Goal: Information Seeking & Learning: Learn about a topic

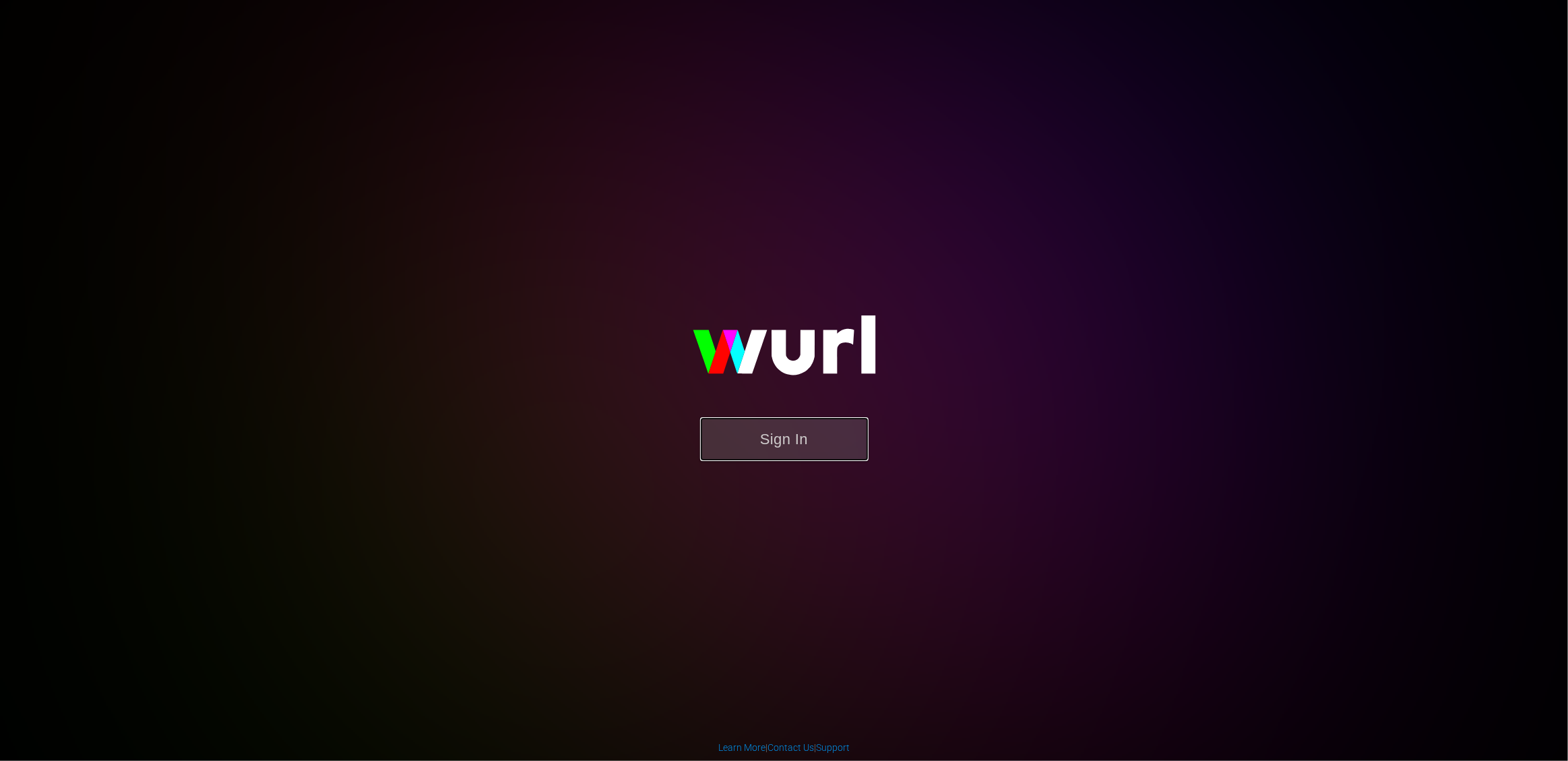
click at [804, 446] on button "Sign In" at bounding box center [784, 439] width 169 height 44
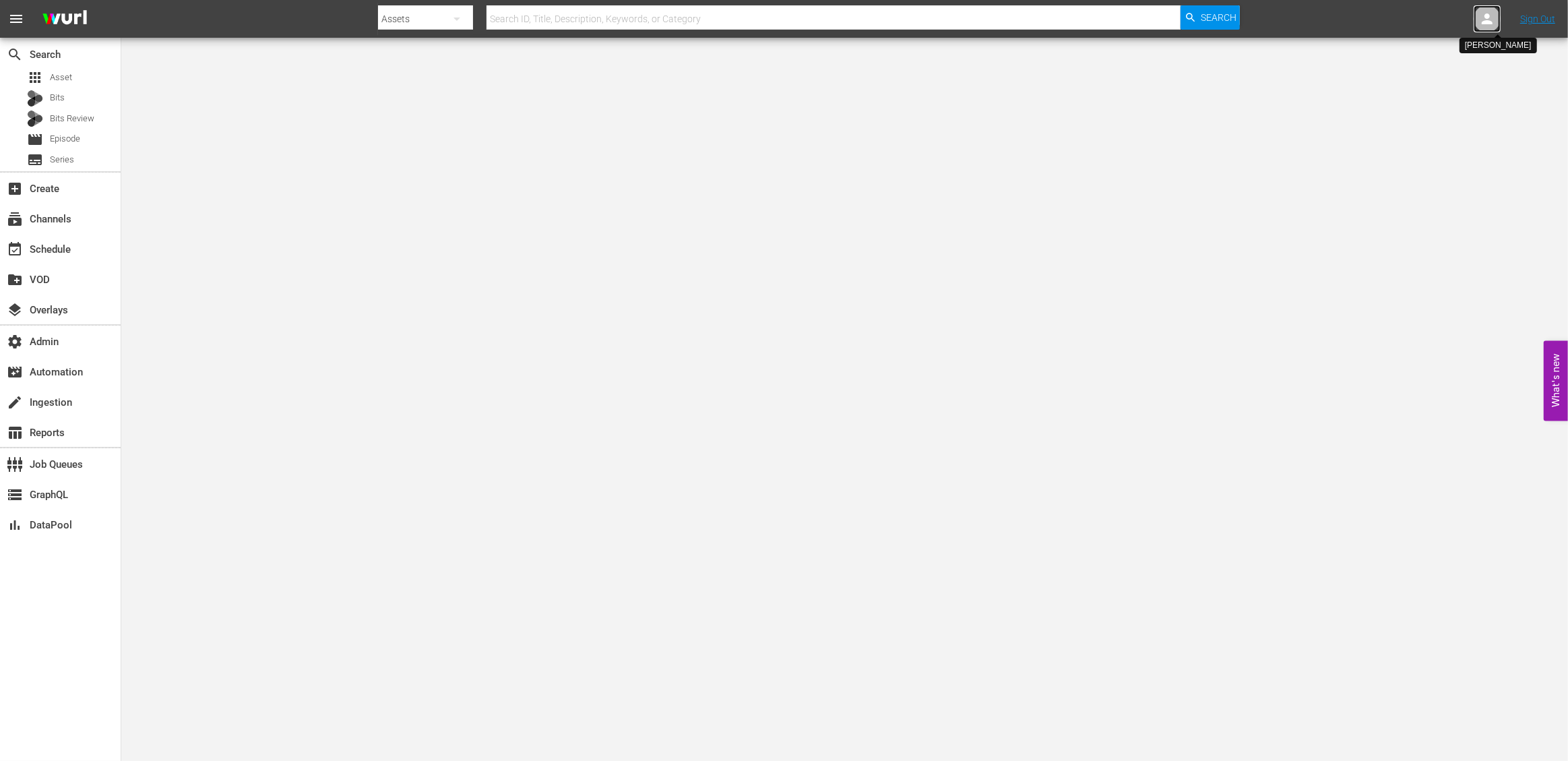
click at [1481, 21] on icon at bounding box center [1487, 19] width 17 height 17
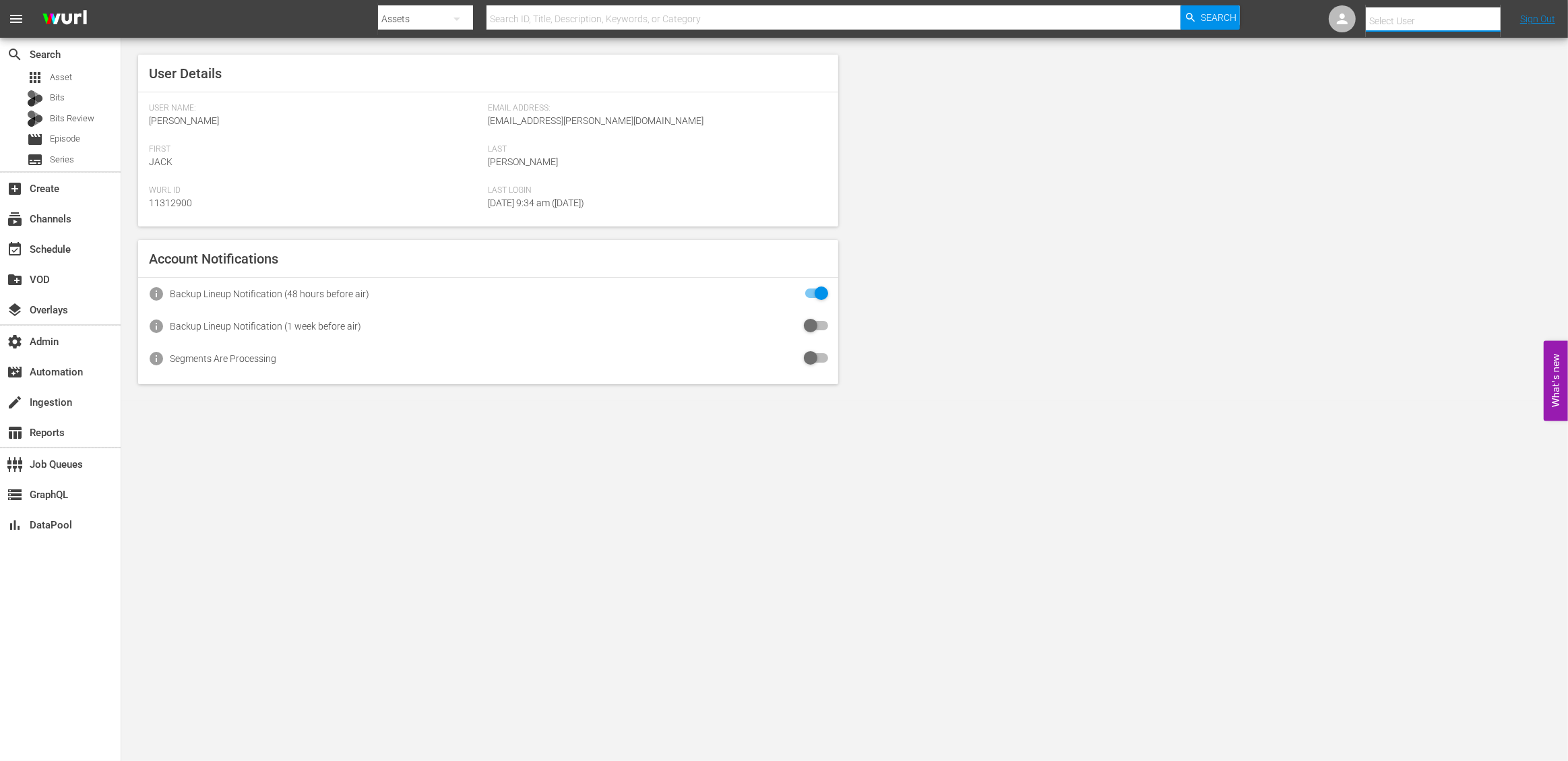
click at [1389, 25] on input "text" at bounding box center [1452, 21] width 173 height 32
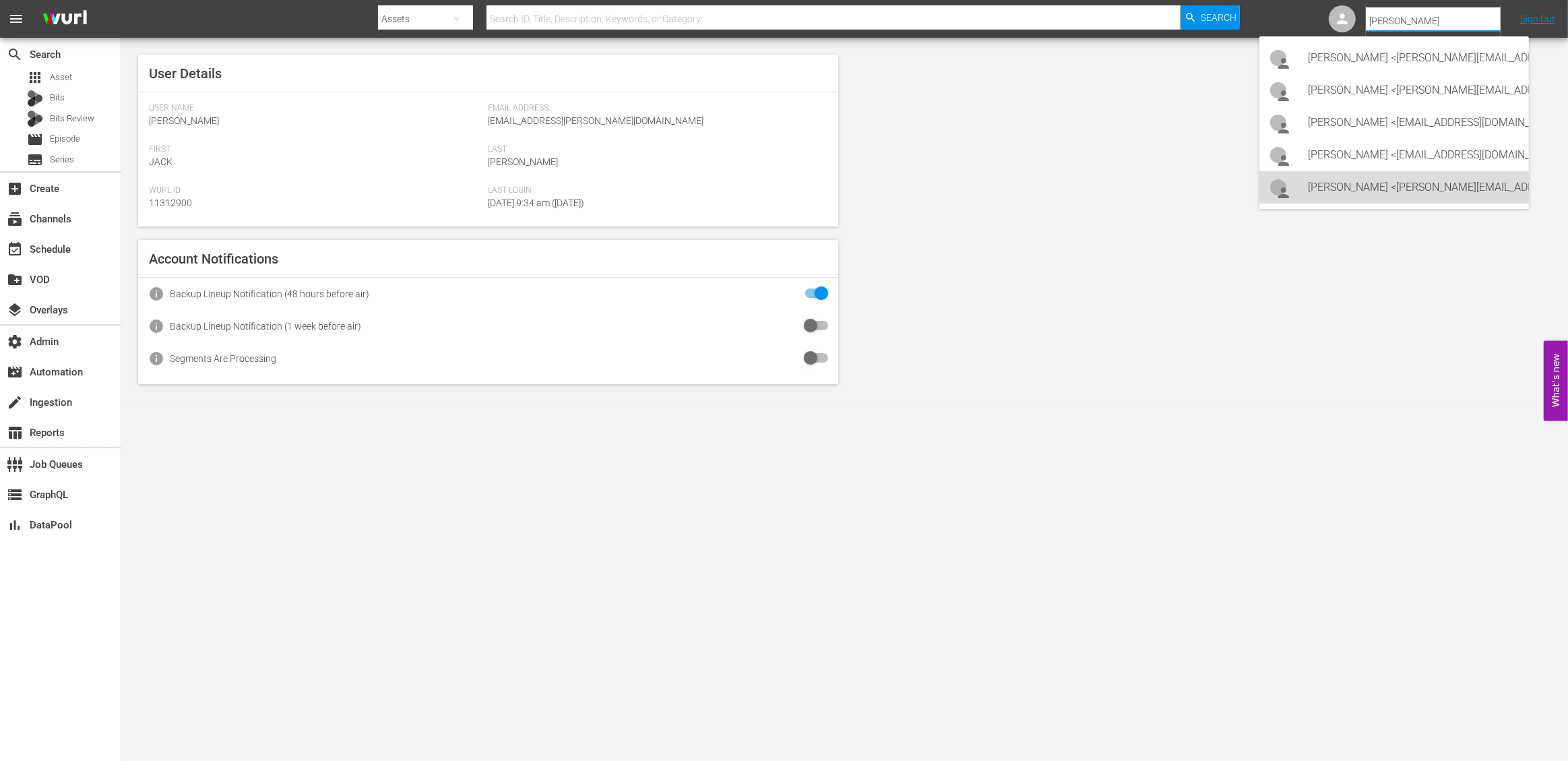
click at [1406, 184] on div "Shawna Brooks <shawna.brooks@angel.com>" at bounding box center [1413, 187] width 210 height 32
type input "Shawna Brooks (11314900)"
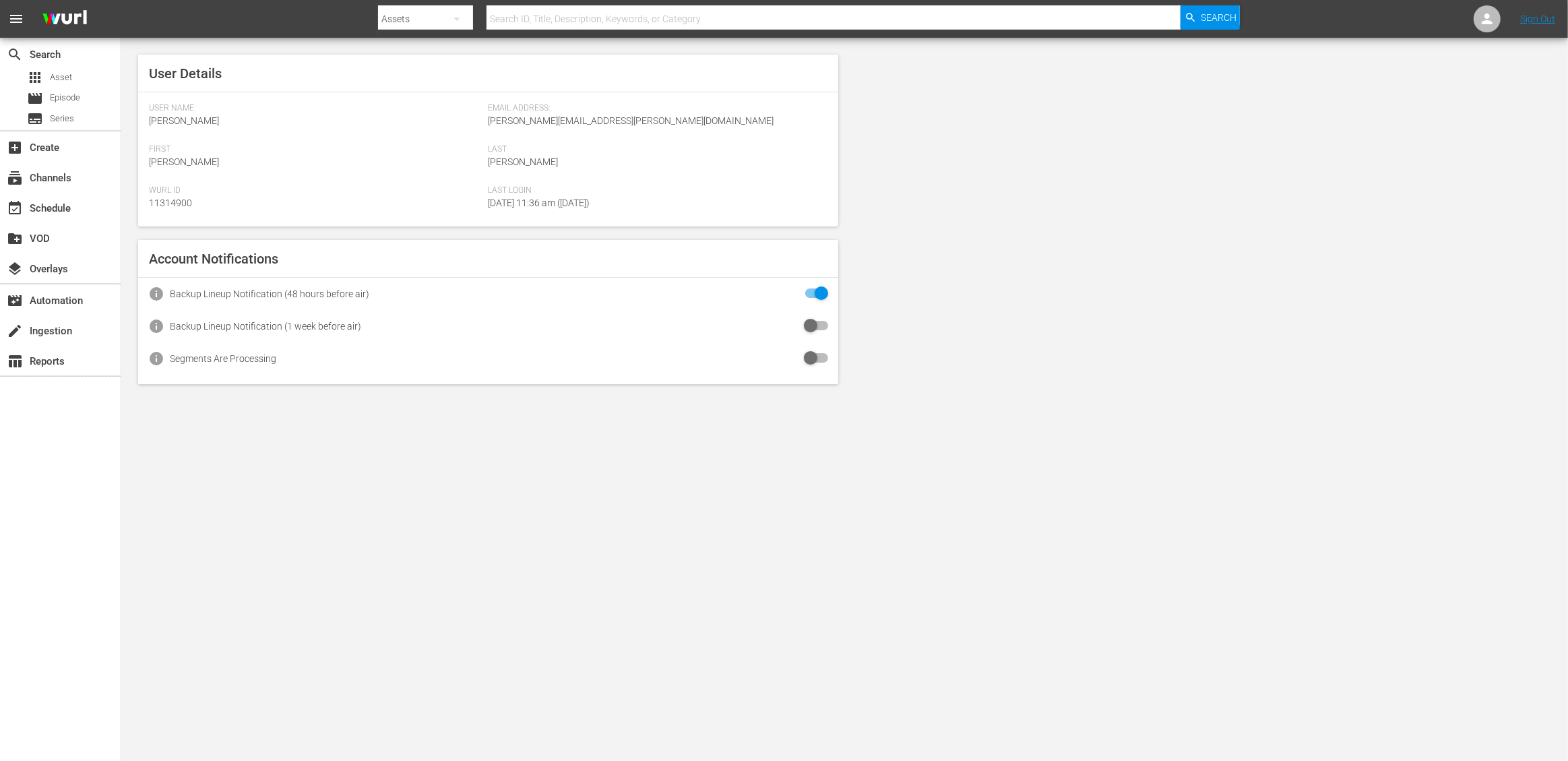
click at [637, 521] on body "menu Search By Assets Search ID, Title, Description, Keywords, or Category Sear…" at bounding box center [784, 380] width 1568 height 761
click at [86, 175] on div "subscriptions Channels" at bounding box center [61, 177] width 121 height 27
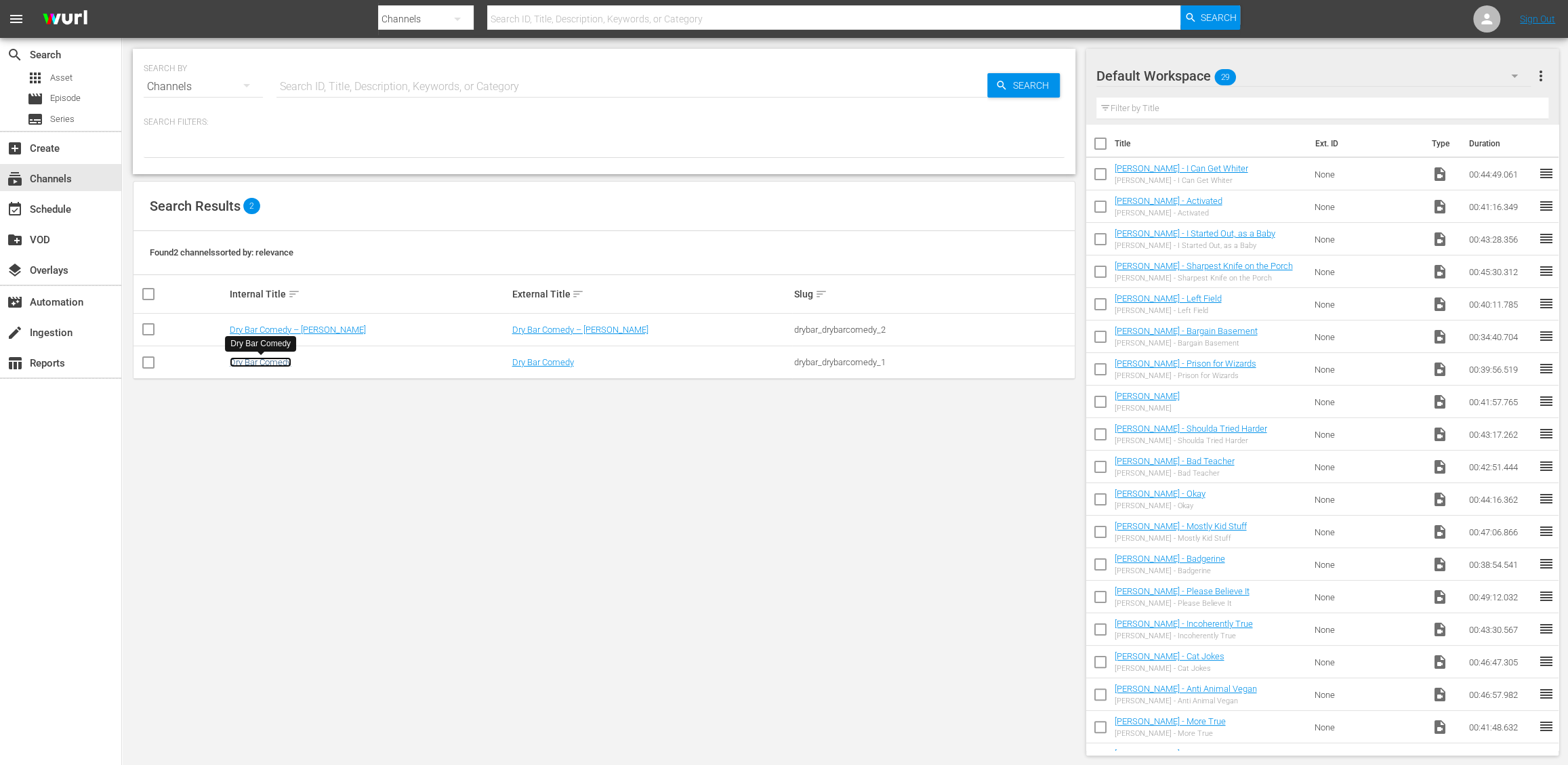
click at [280, 359] on link "Dry Bar Comedy" at bounding box center [260, 362] width 62 height 10
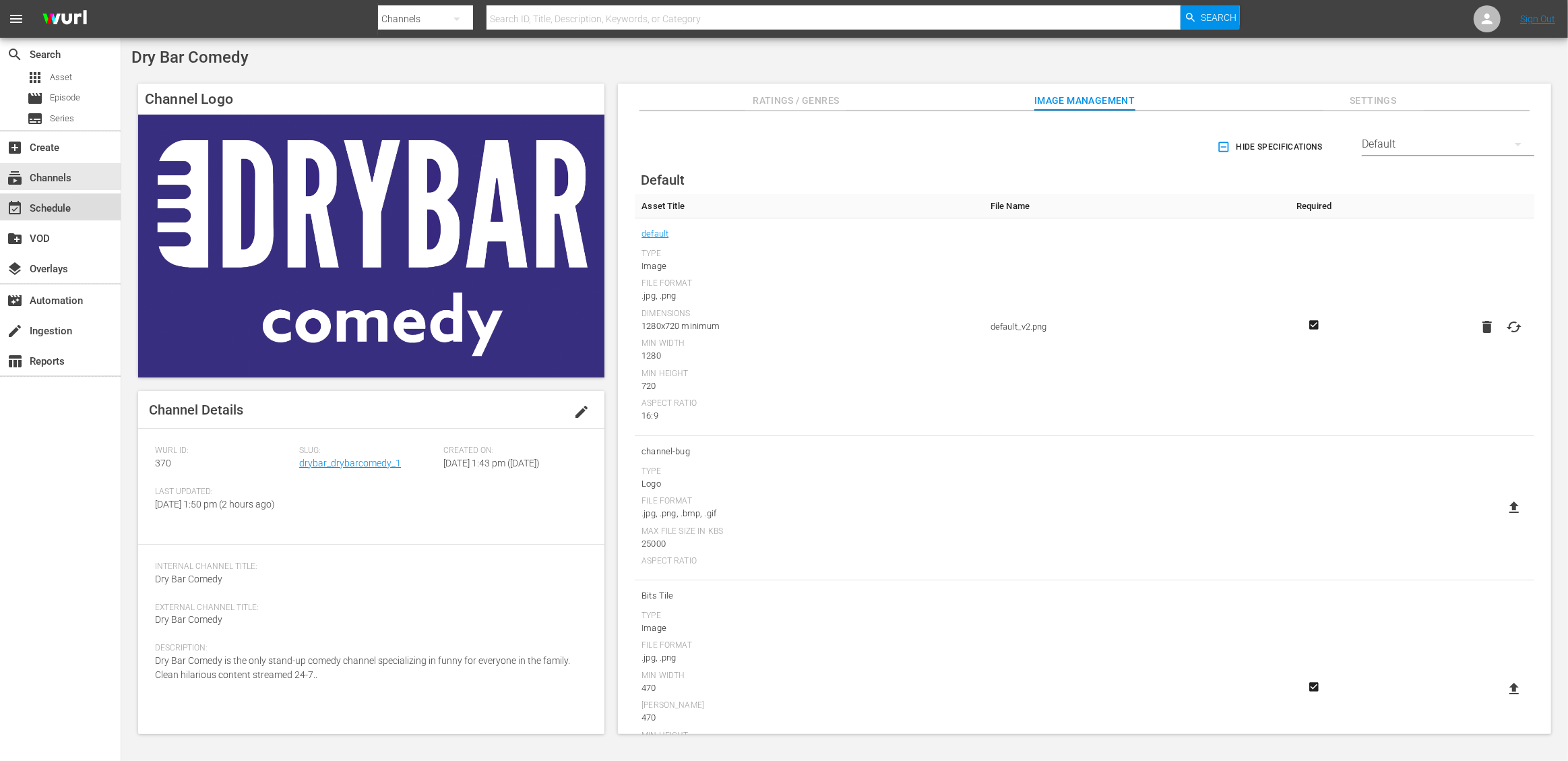
click at [70, 203] on div "event_available Schedule" at bounding box center [37, 206] width 75 height 12
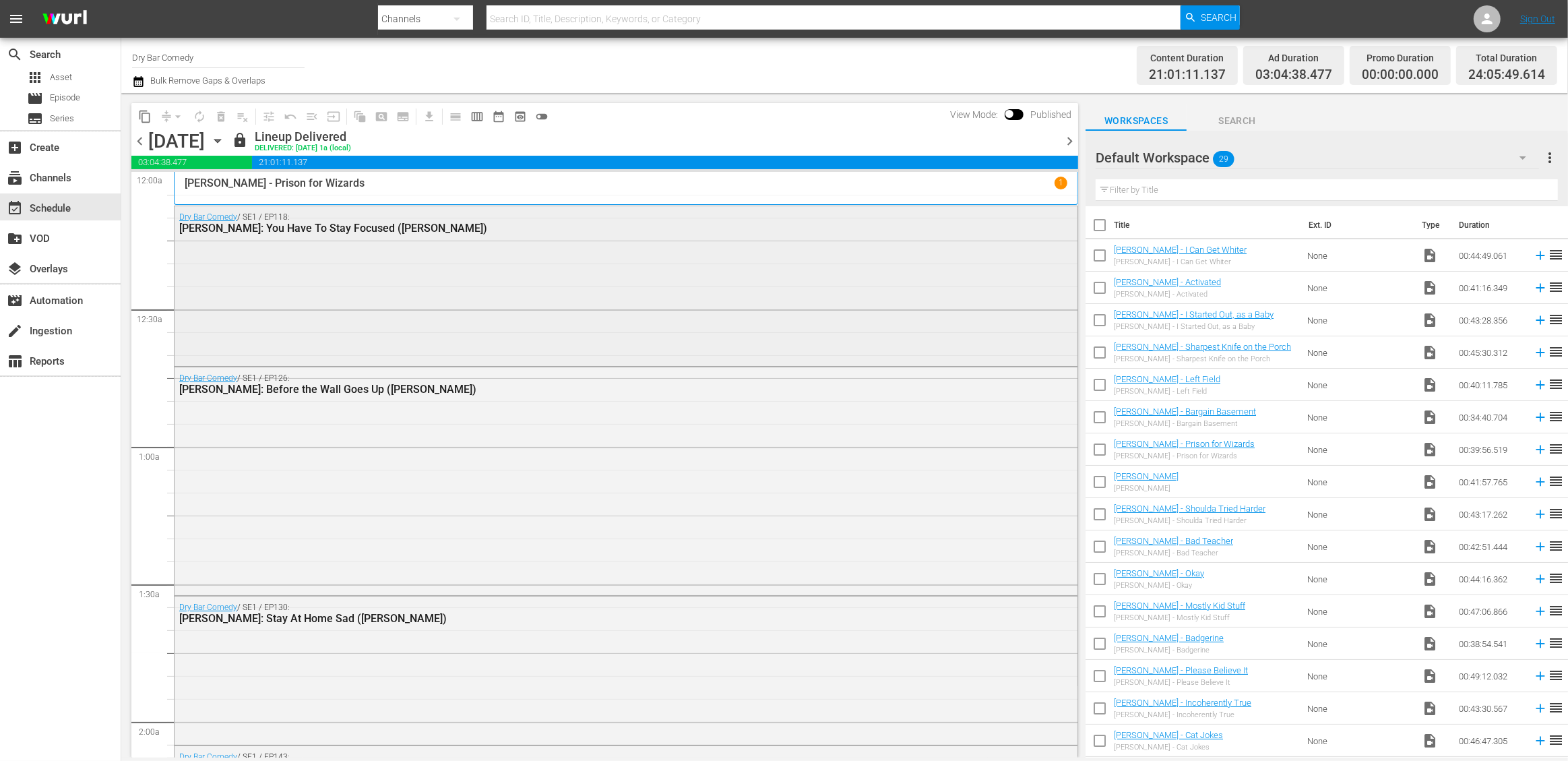
click at [458, 336] on div "Dry Bar Comedy / SE1 / EP118: [PERSON_NAME]: You Have To Stay Focused ([PERSON_…" at bounding box center [626, 284] width 903 height 157
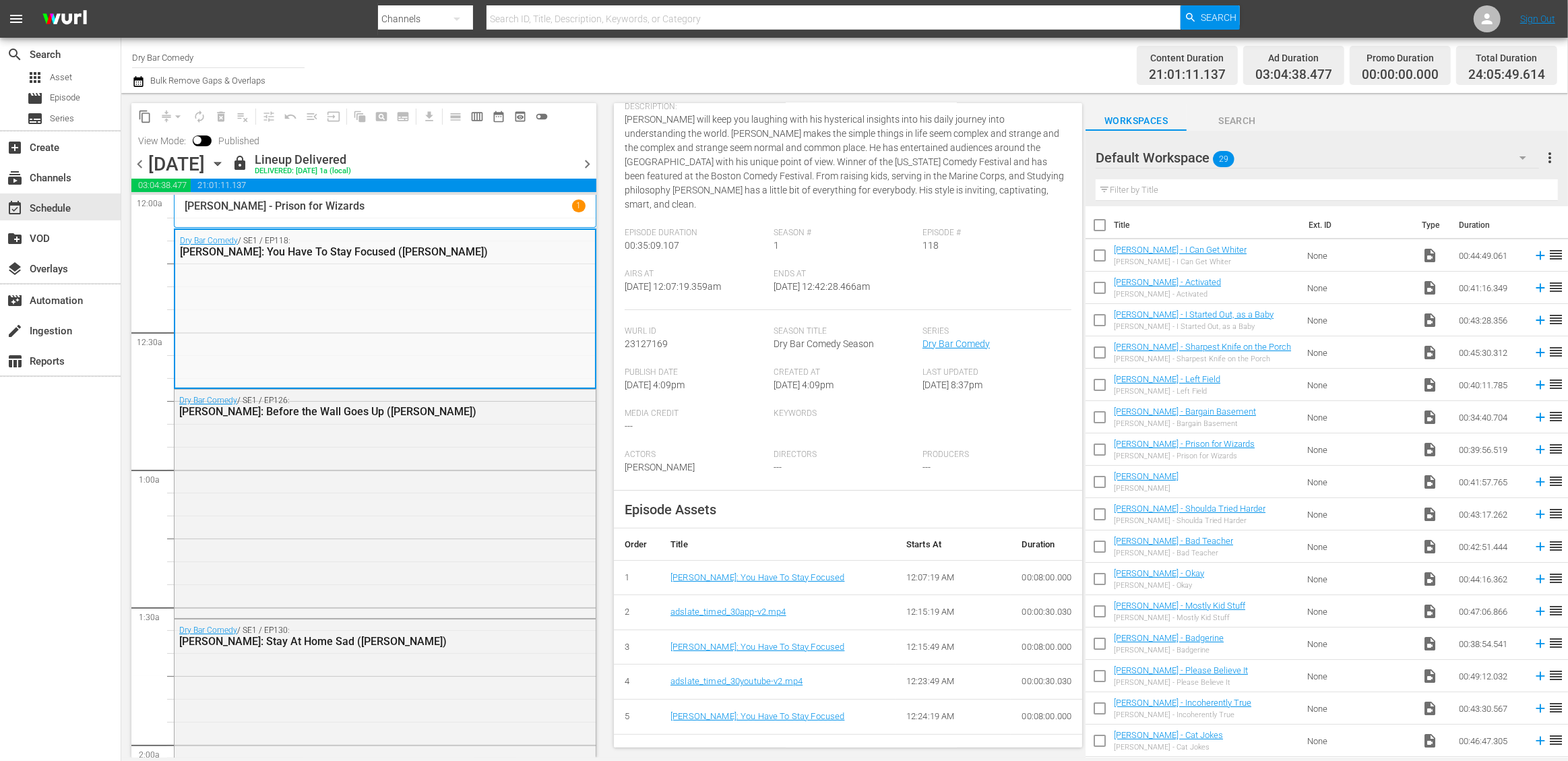
scroll to position [175, 0]
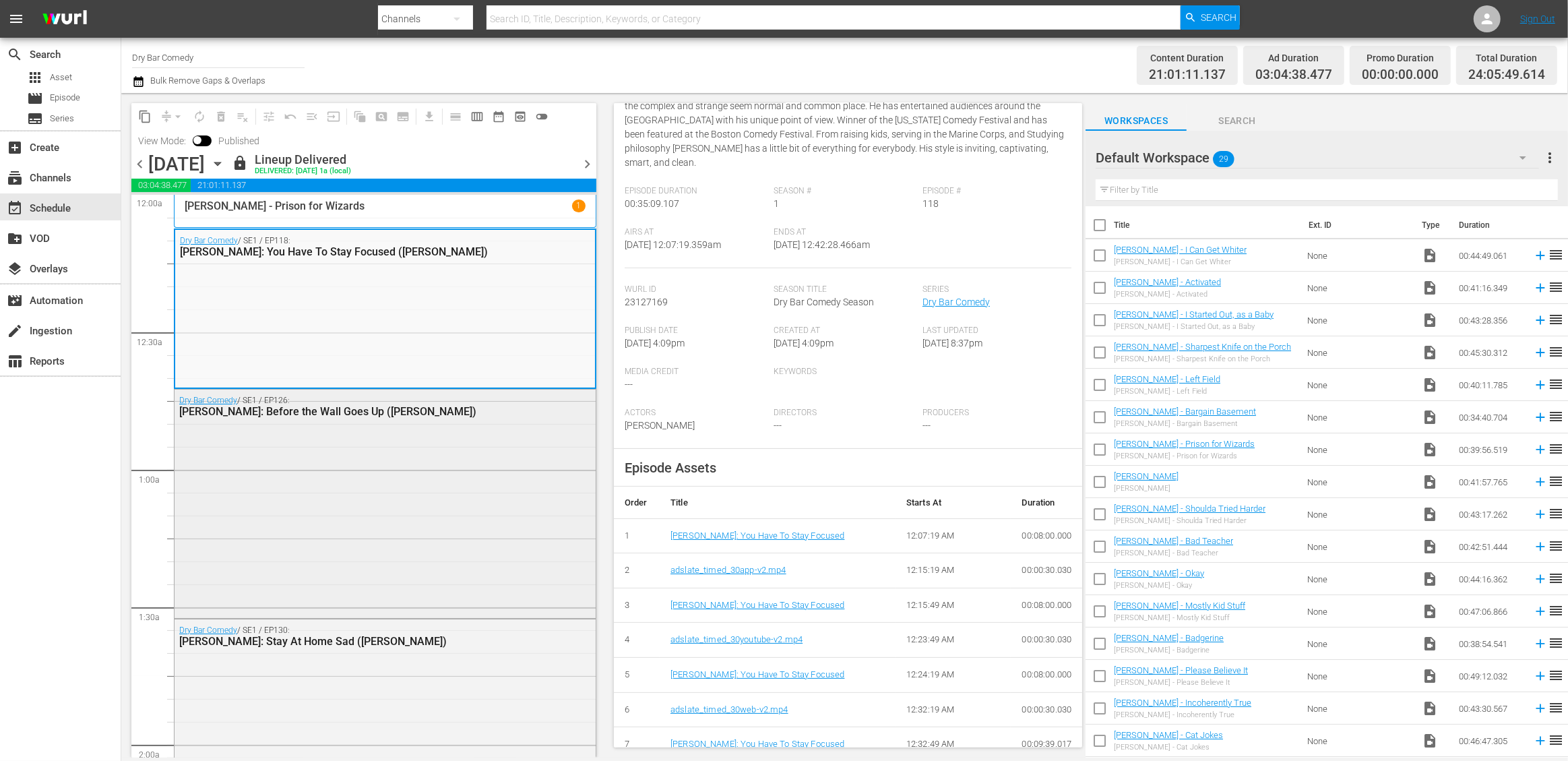
click at [375, 482] on div "Dry Bar Comedy / SE1 / EP126: [PERSON_NAME]: Before the Wall Goes Up ([PERSON_N…" at bounding box center [385, 502] width 421 height 226
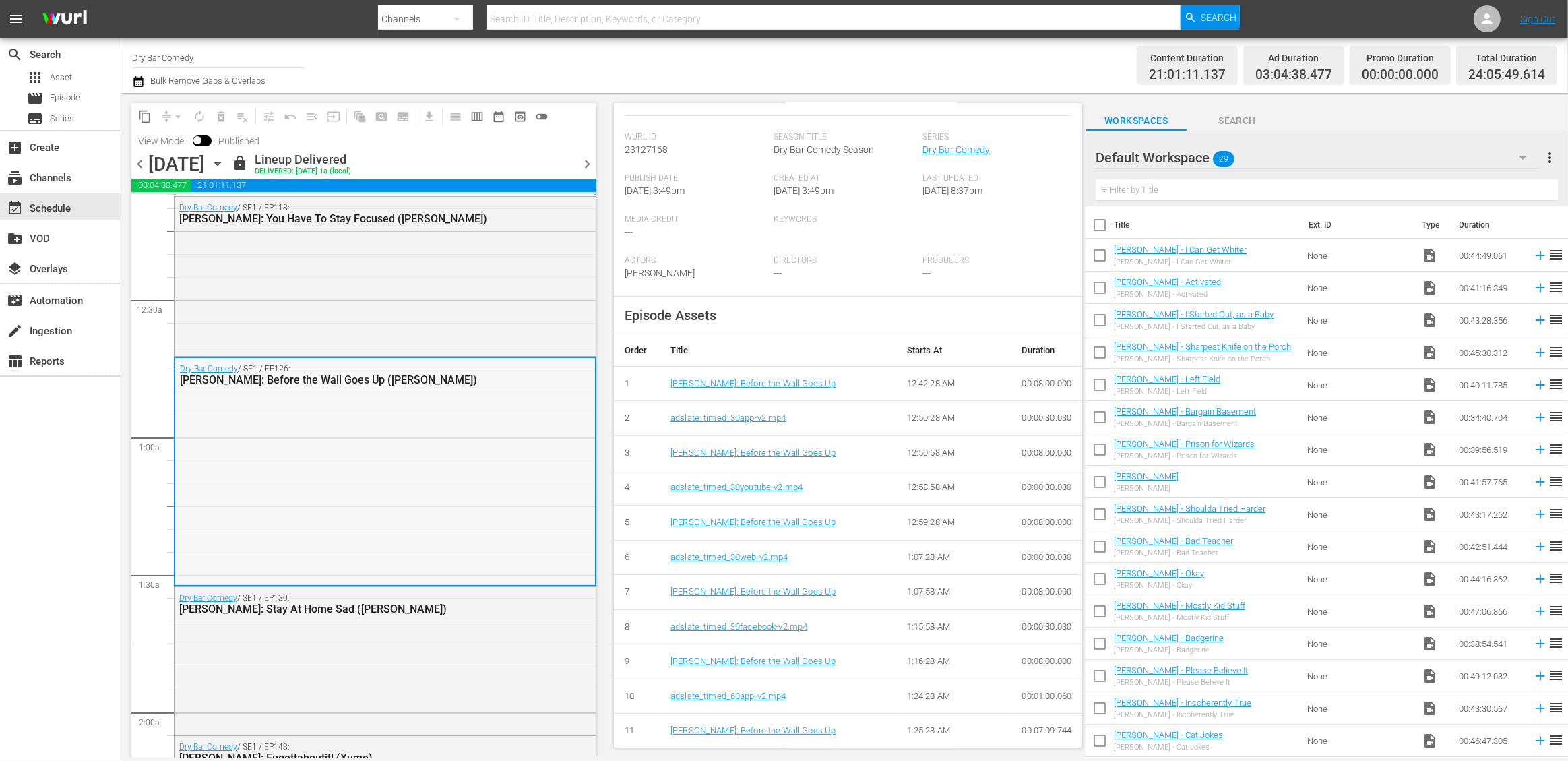
scroll to position [239, 0]
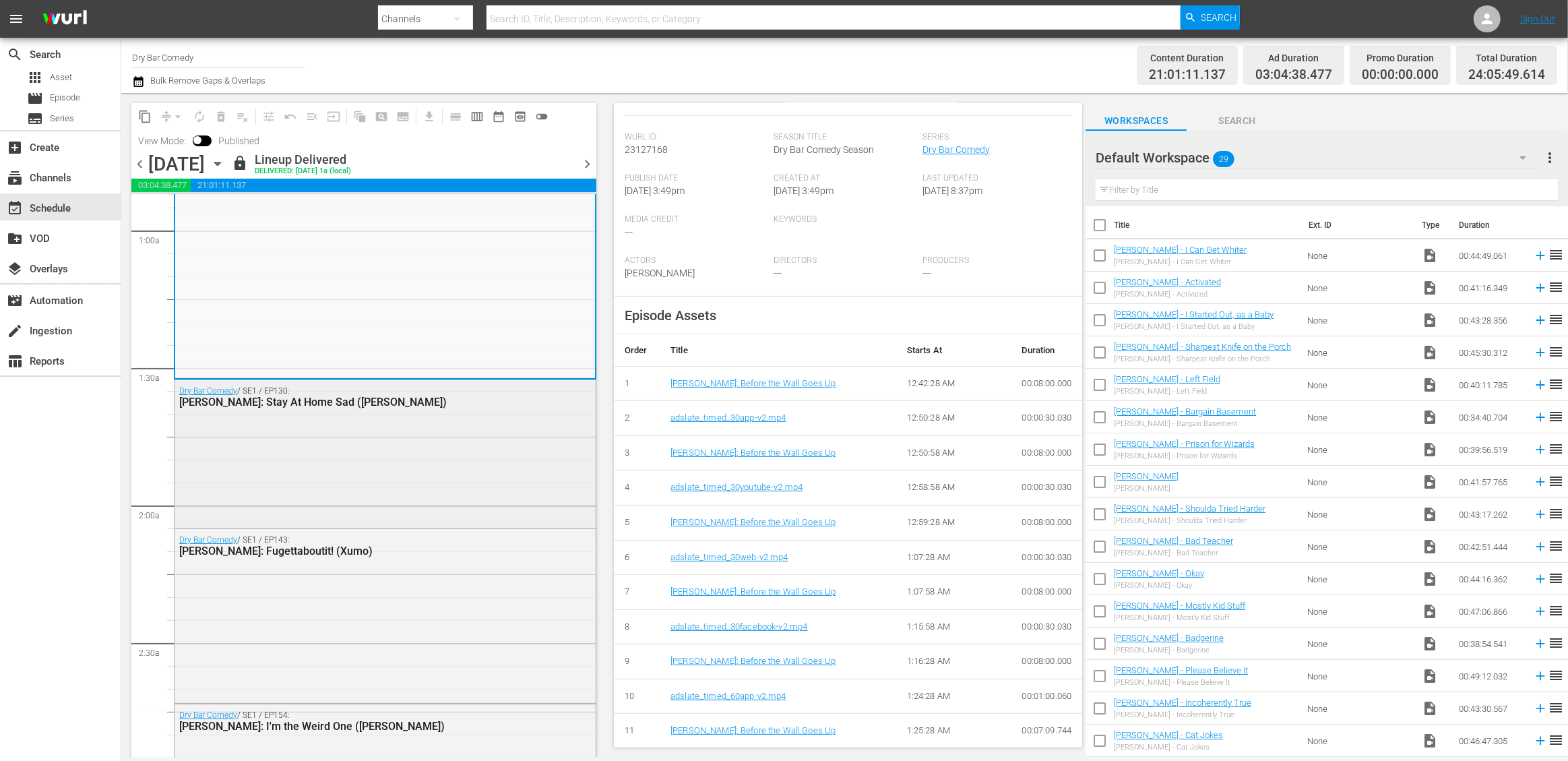
click at [360, 460] on div "Dry Bar Comedy / SE1 / EP130: [PERSON_NAME]: Stay At Home Sad ([PERSON_NAME])" at bounding box center [385, 452] width 421 height 145
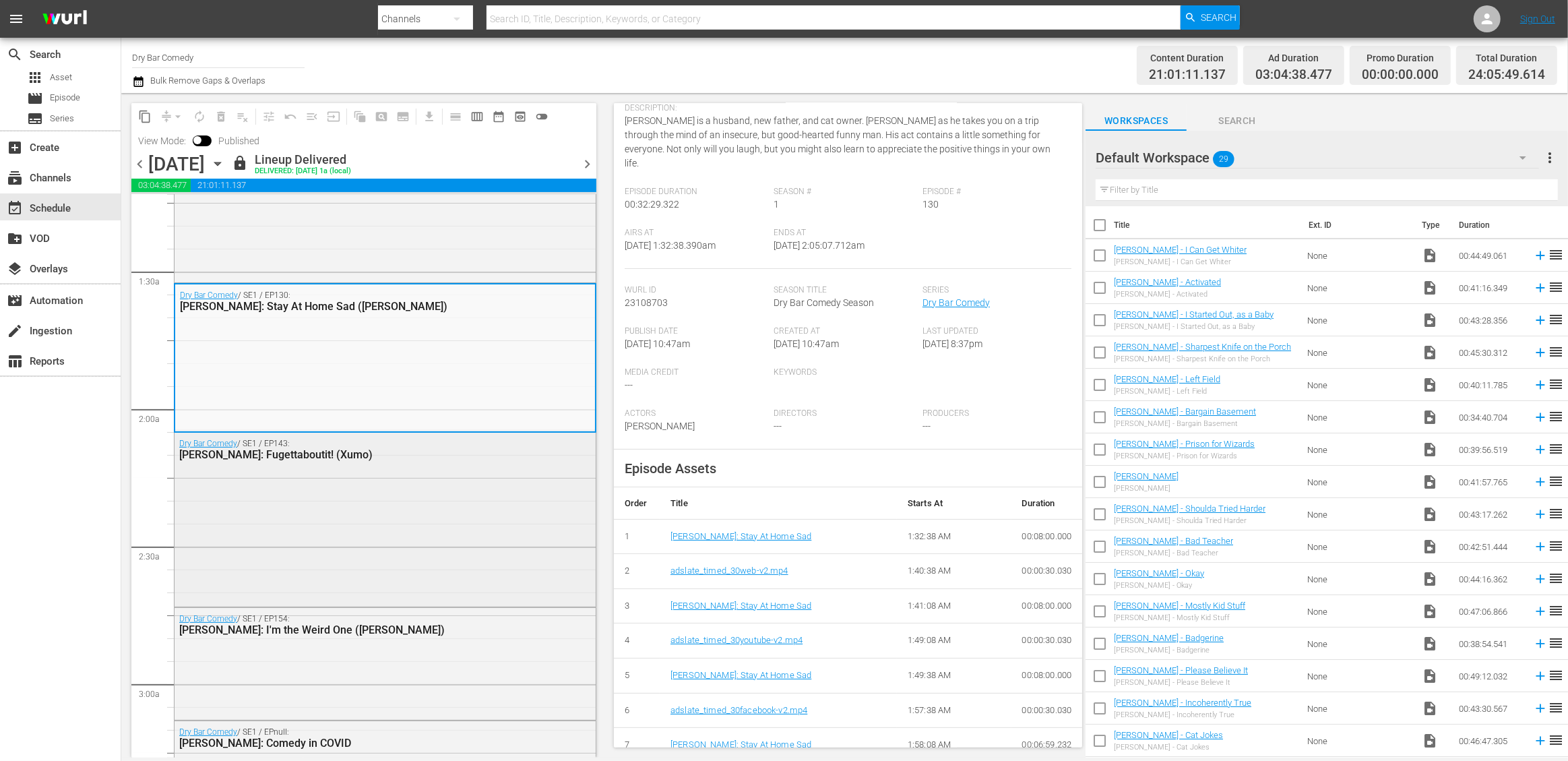
scroll to position [350, 0]
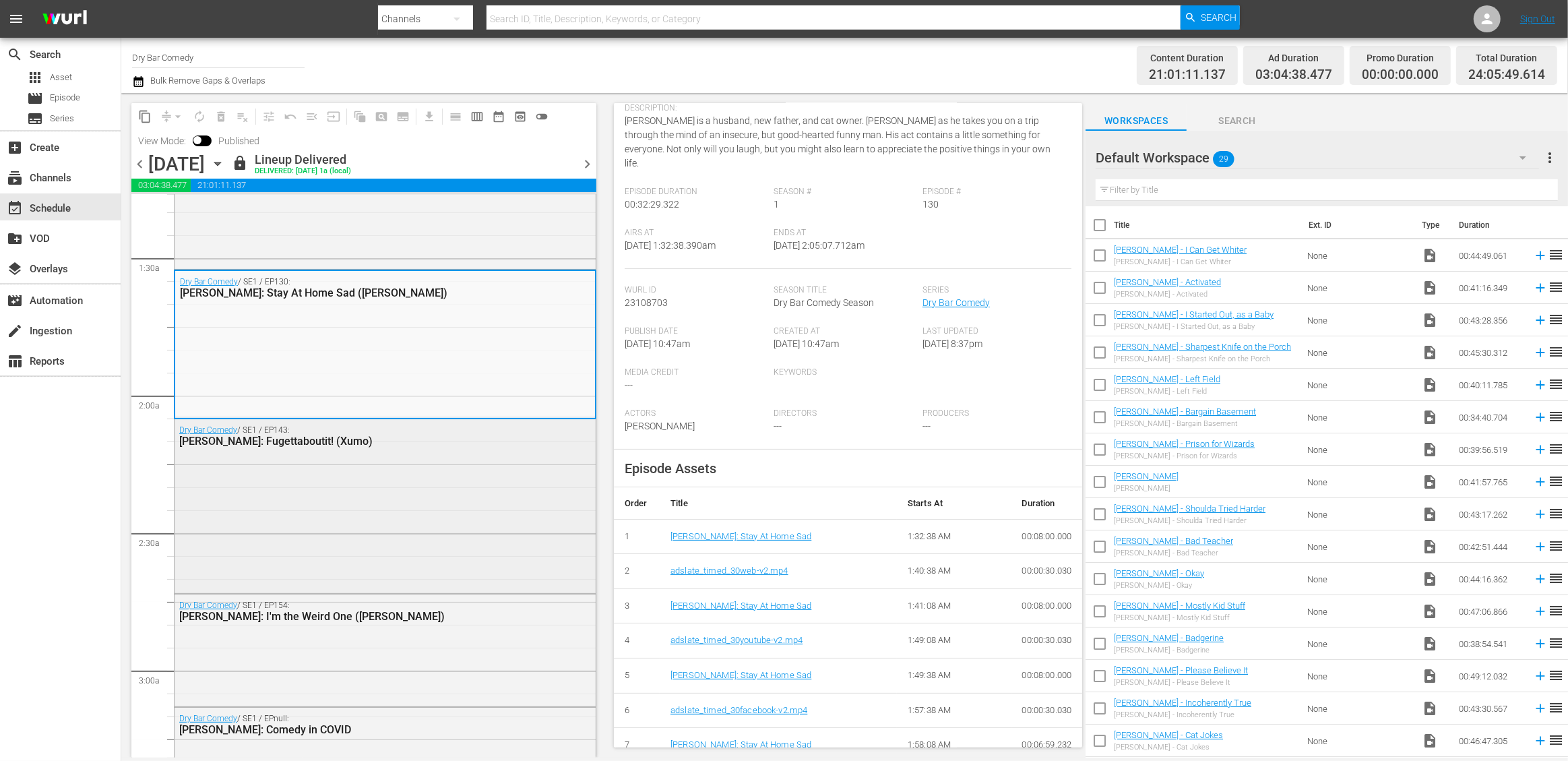
click at [423, 495] on div "Dry Bar Comedy / SE1 / EP143: [PERSON_NAME]: Fugettaboutit! (Xumo)" at bounding box center [385, 504] width 421 height 171
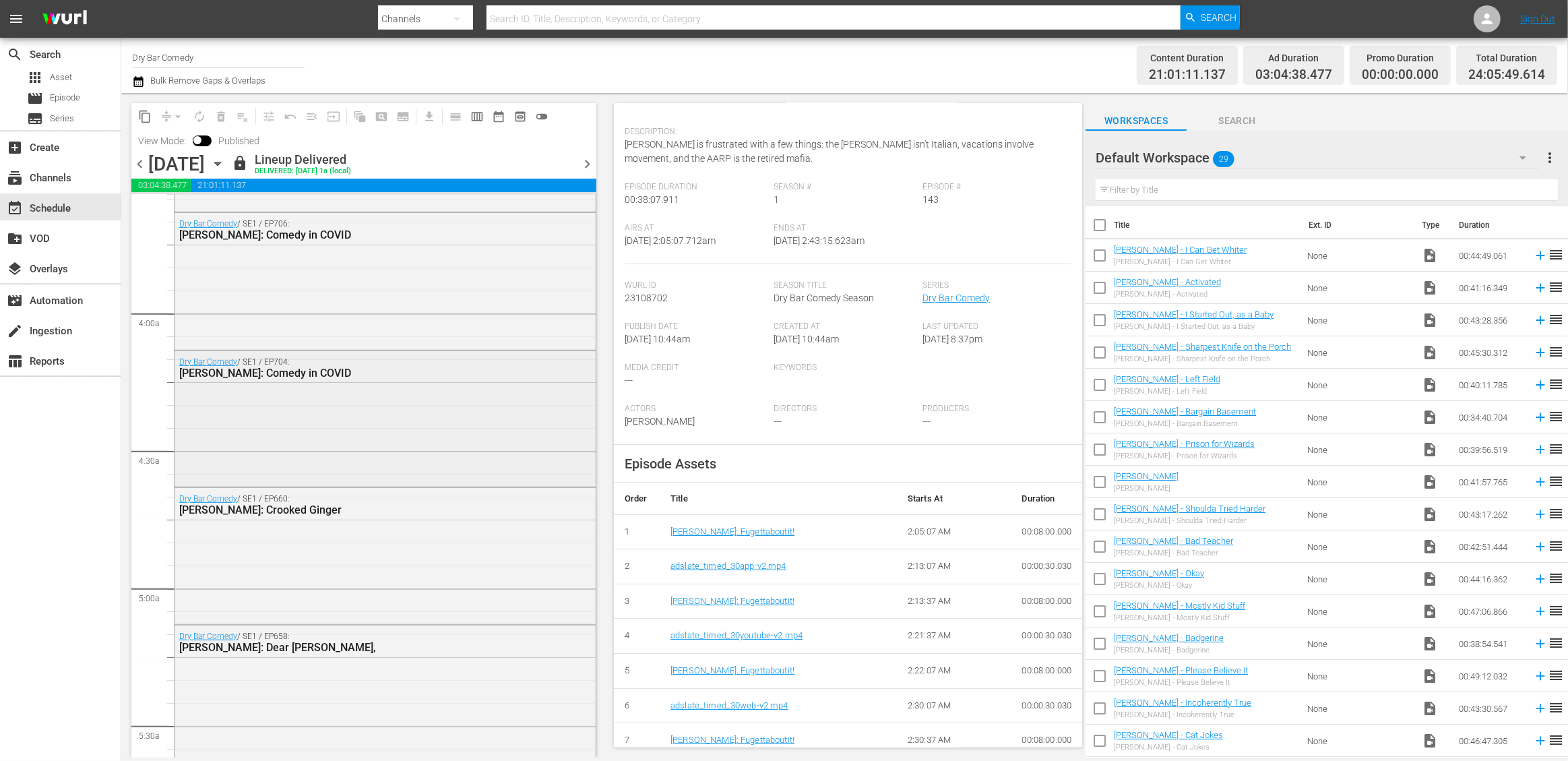
scroll to position [985, 0]
click at [338, 525] on div "Dry Bar Comedy / SE1 / EP660: [PERSON_NAME]: Crooked Ginger" at bounding box center [385, 552] width 421 height 134
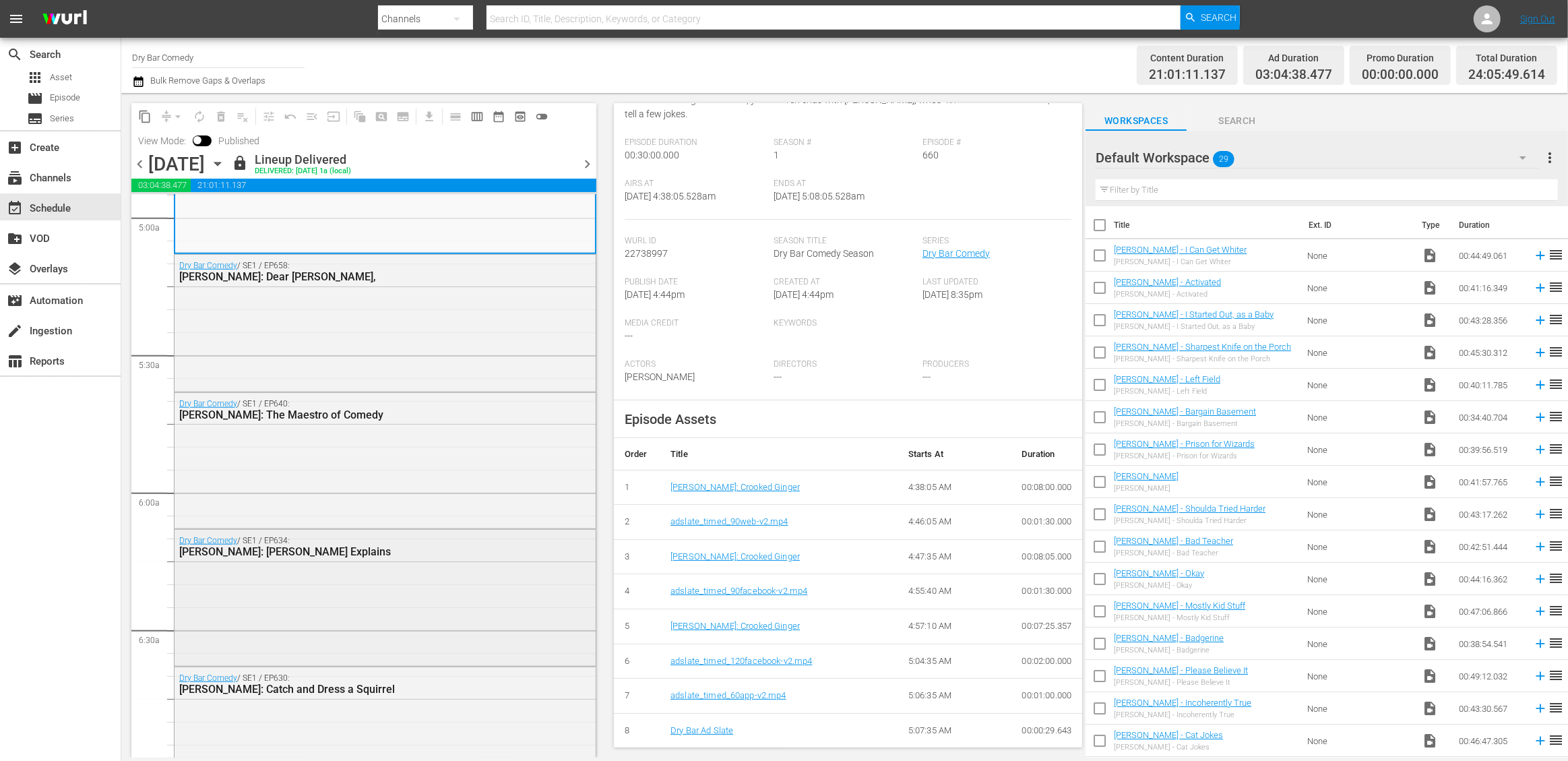
scroll to position [1443, 0]
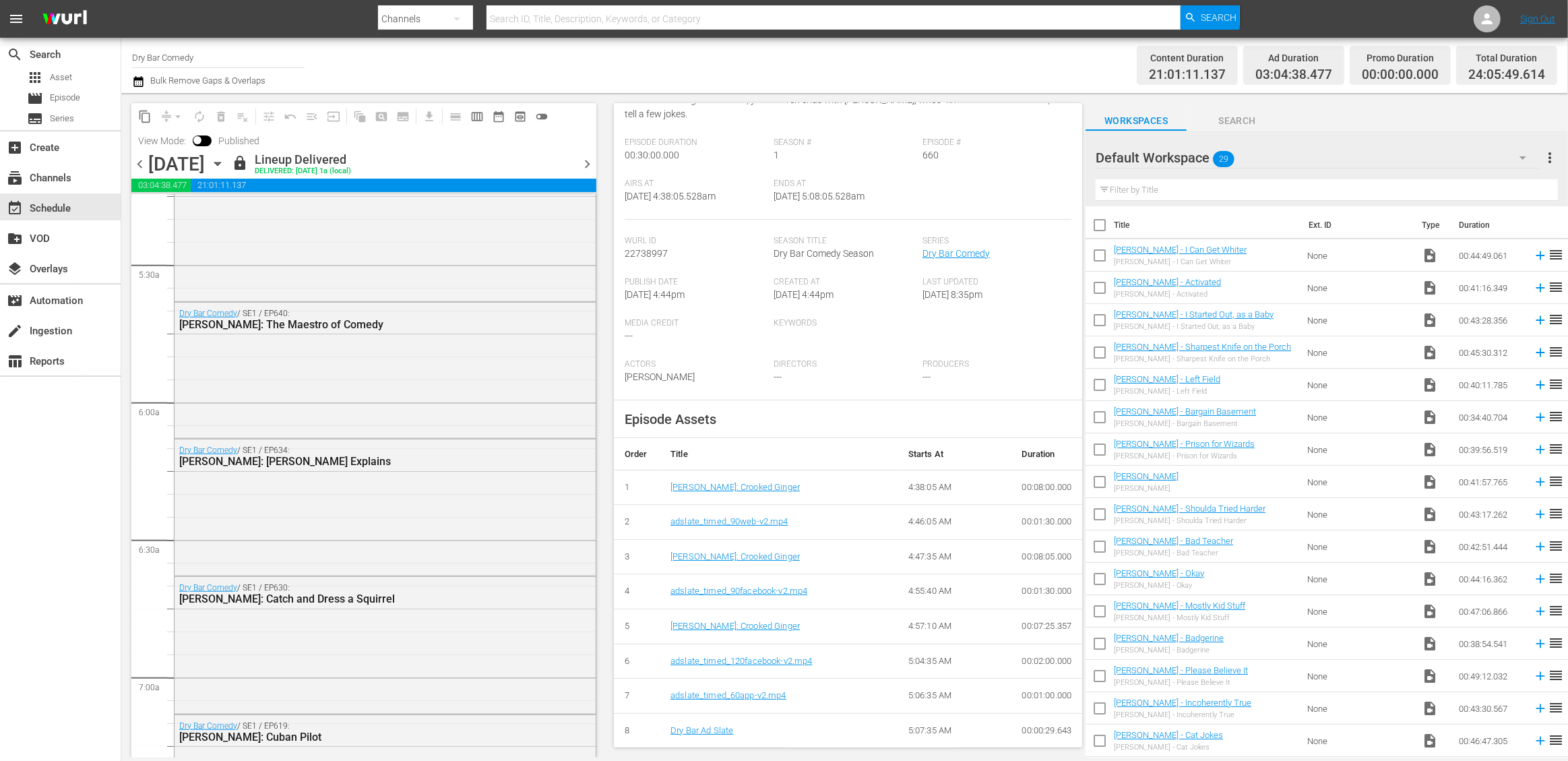
click at [138, 164] on span "chevron_left" at bounding box center [140, 163] width 17 height 17
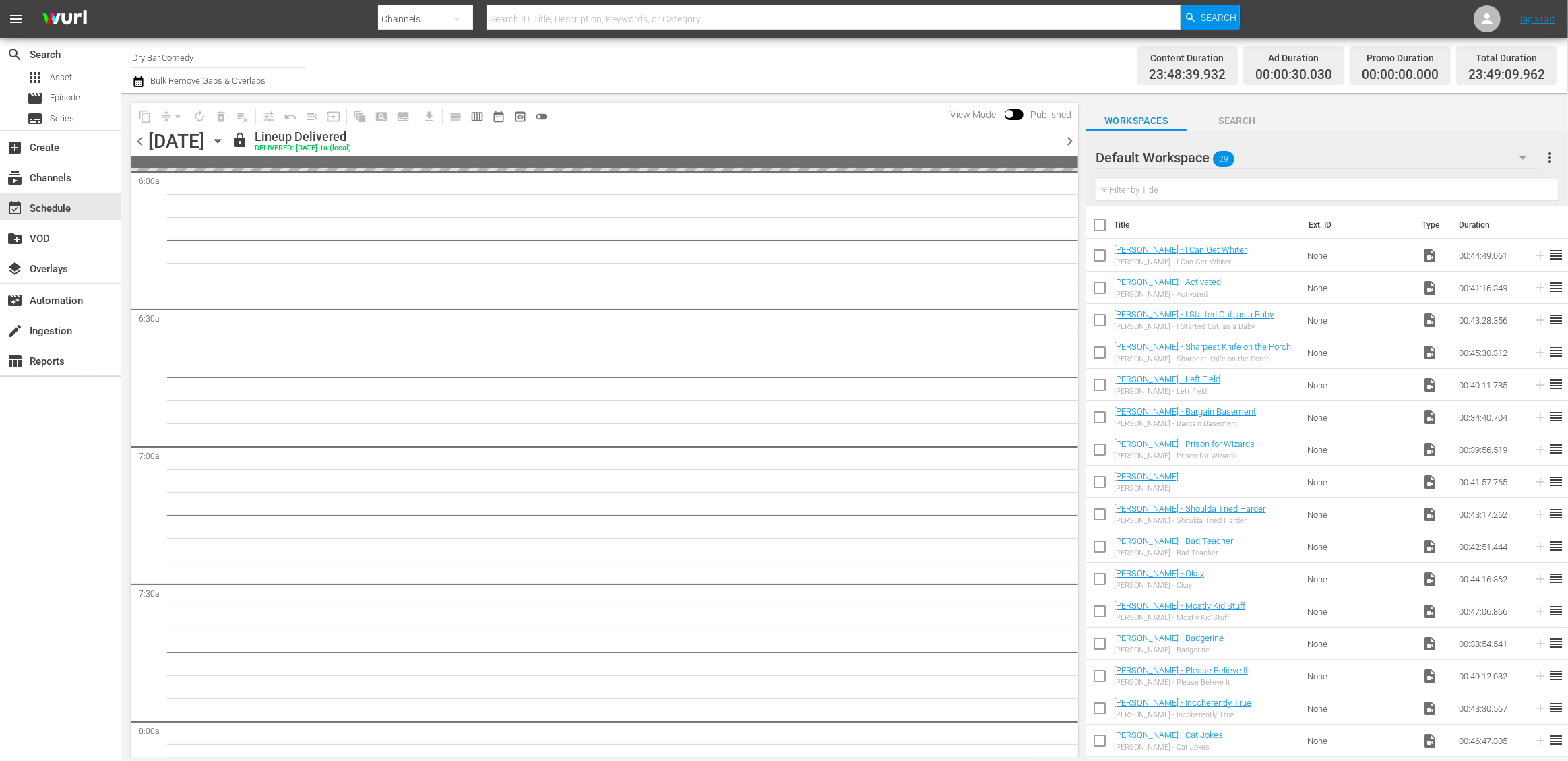
scroll to position [1490, 0]
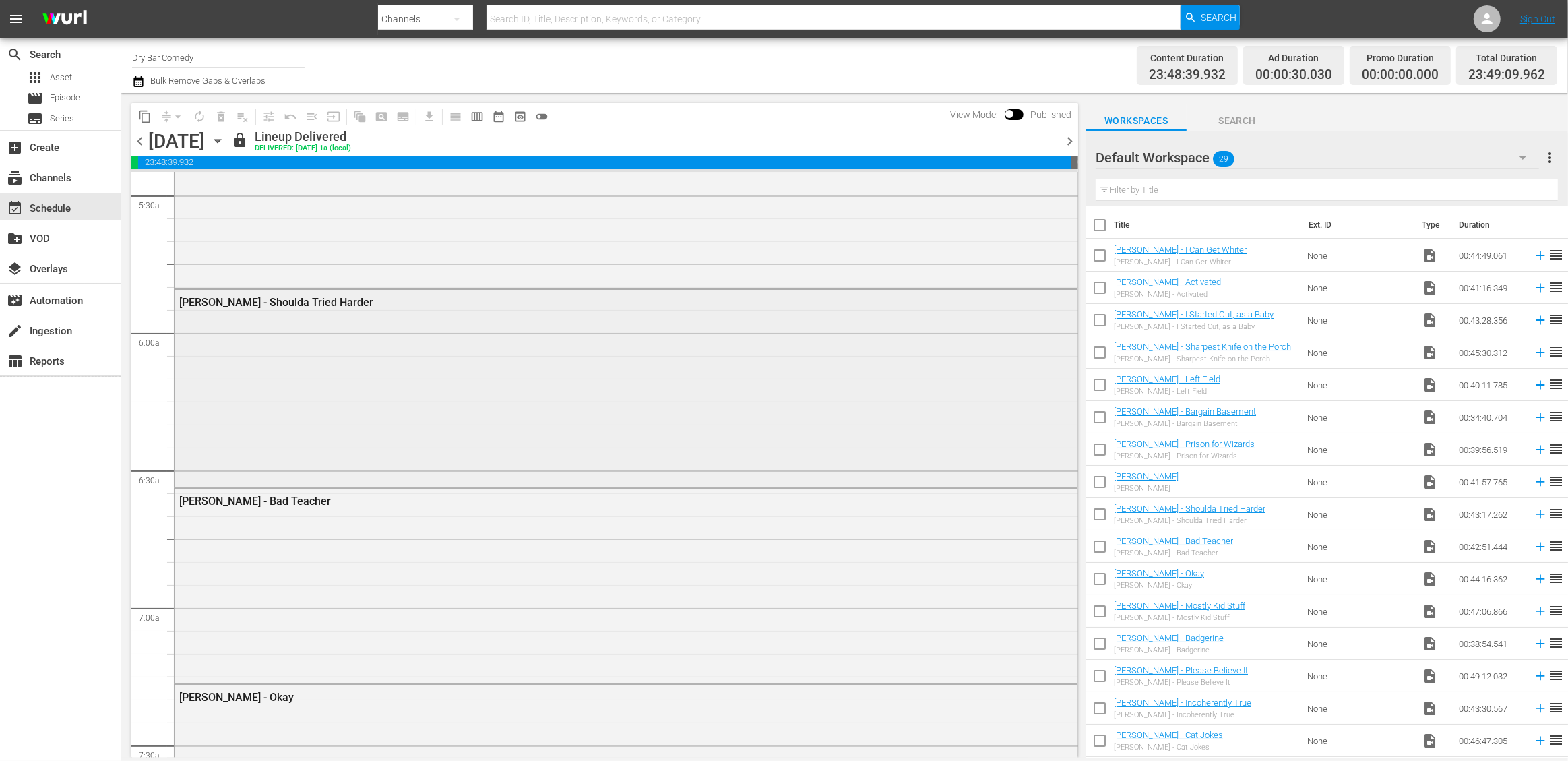
click at [499, 396] on div "[PERSON_NAME] - Shoulda Tried Harder" at bounding box center [626, 387] width 903 height 194
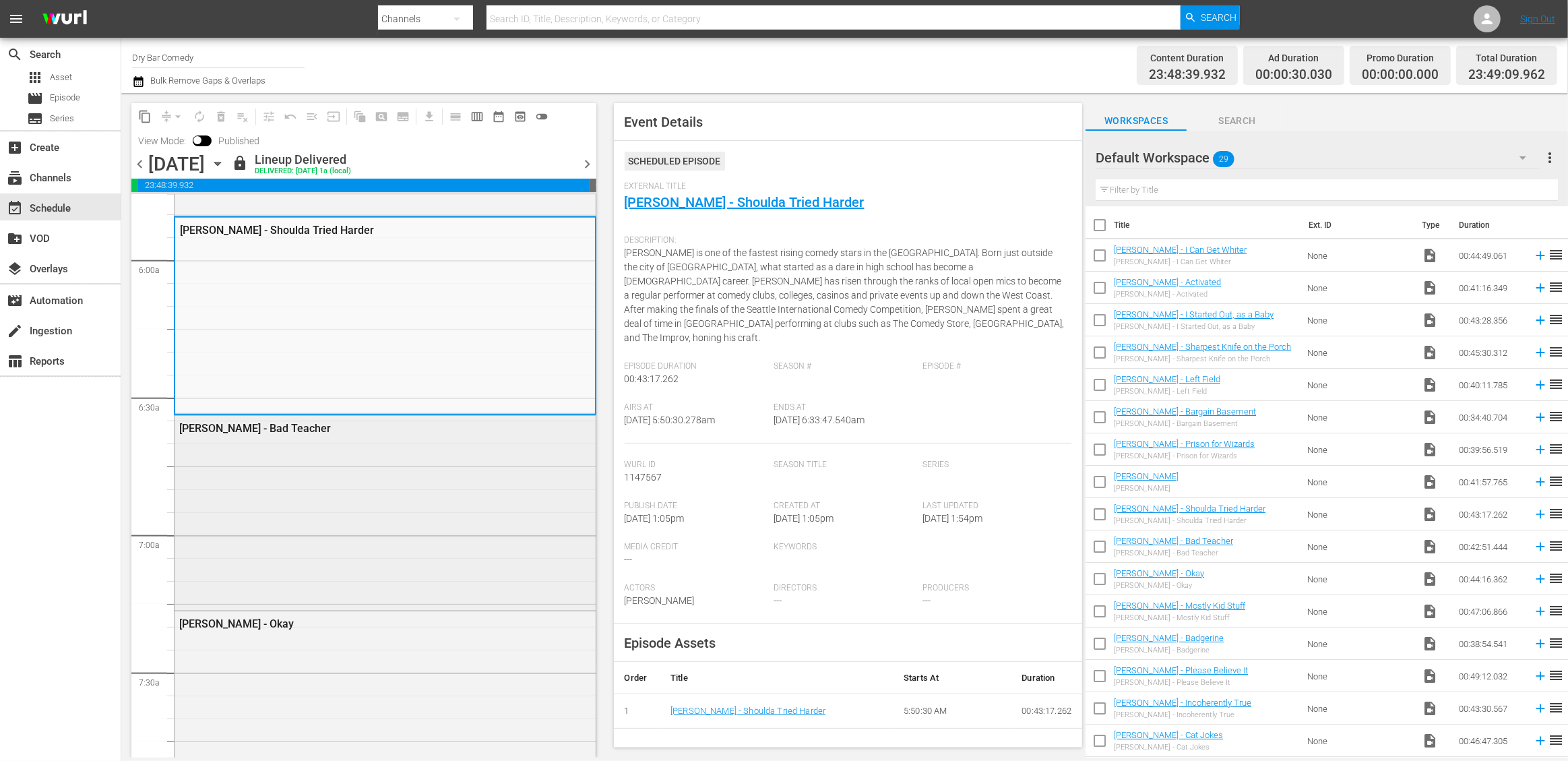
scroll to position [1599, 0]
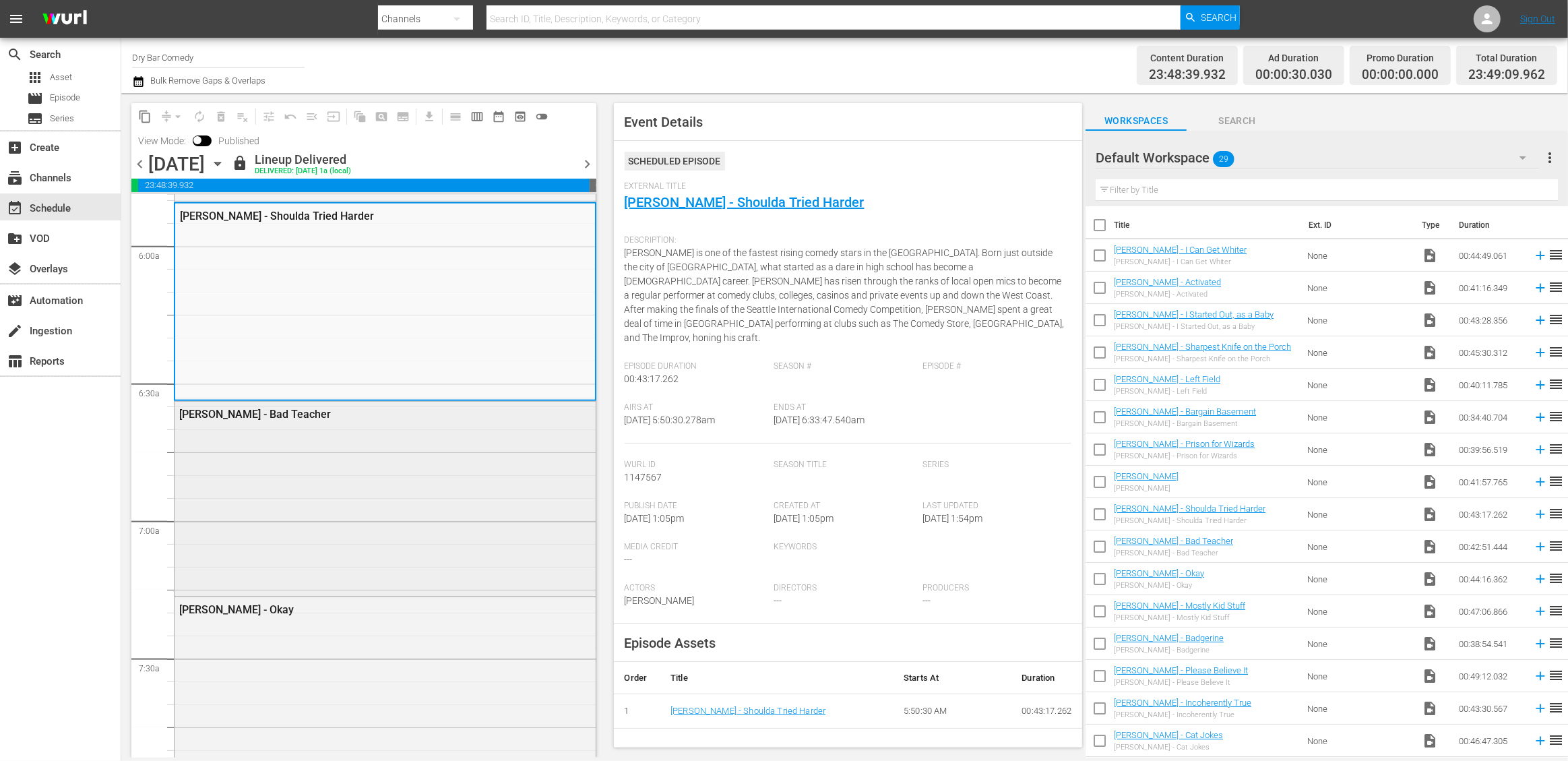
click at [425, 458] on div "[PERSON_NAME] - Bad Teacher" at bounding box center [385, 497] width 421 height 192
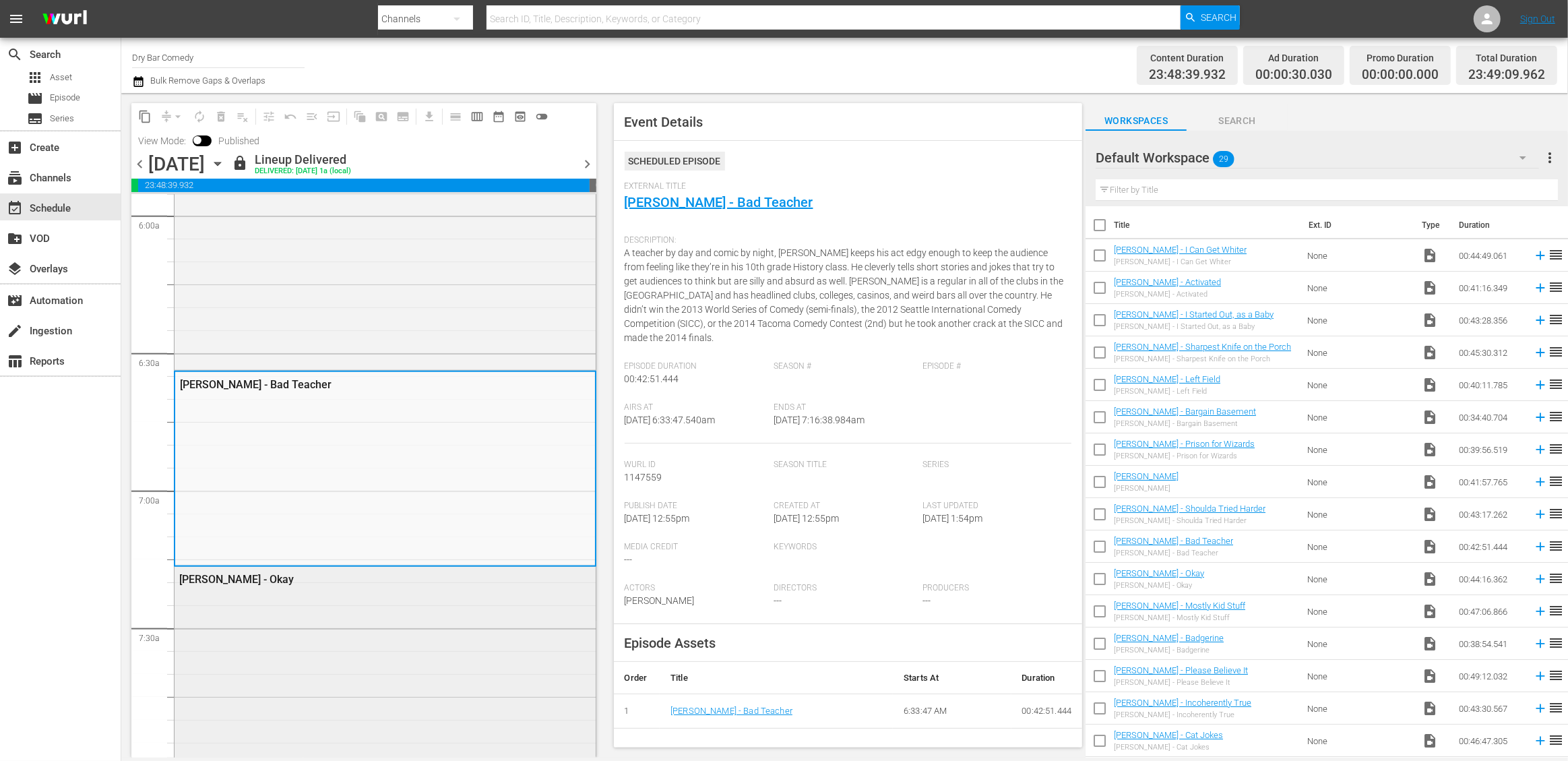
scroll to position [1823, 0]
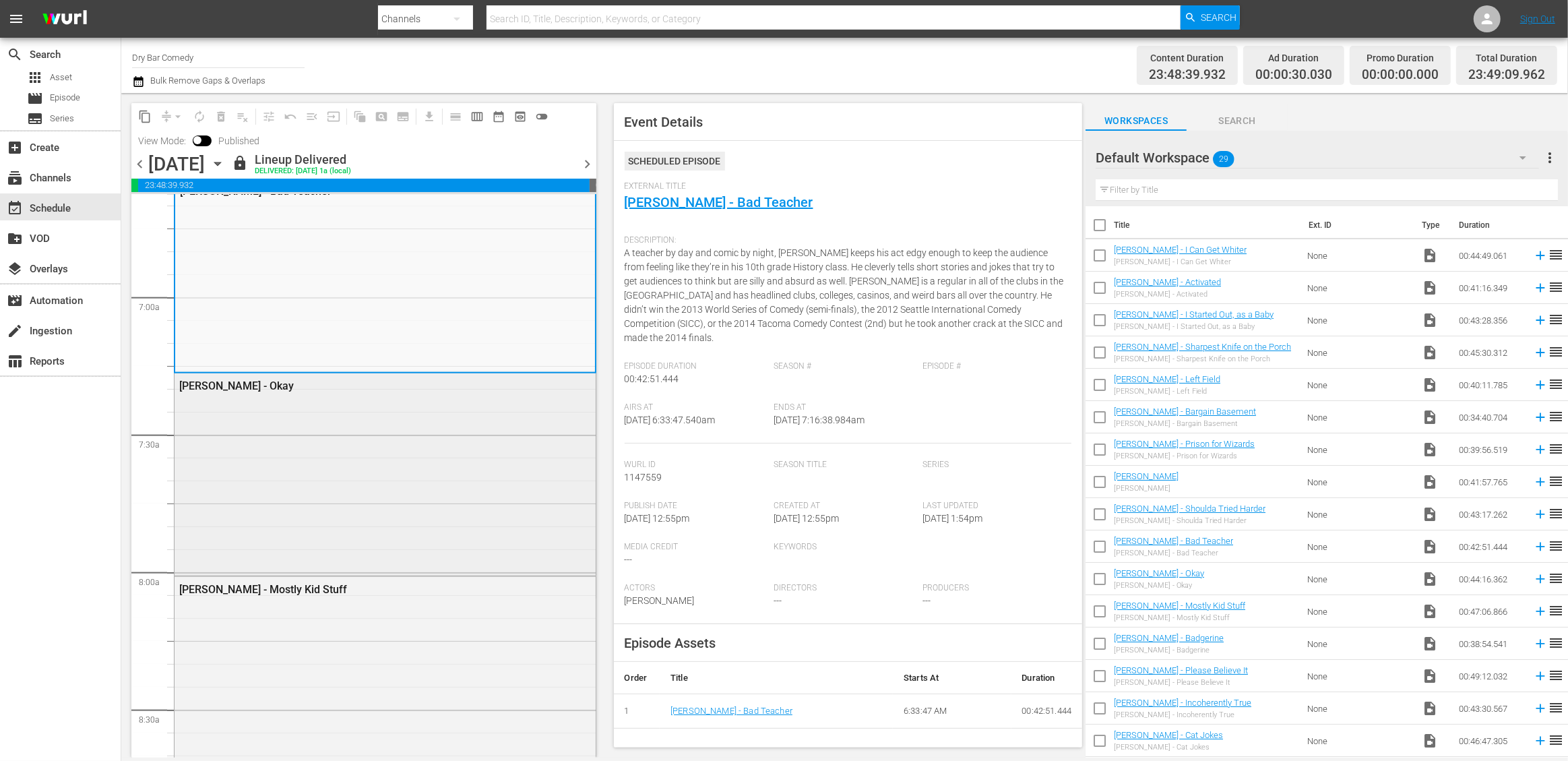
click at [362, 480] on div "[PERSON_NAME] - Okay" at bounding box center [385, 473] width 421 height 199
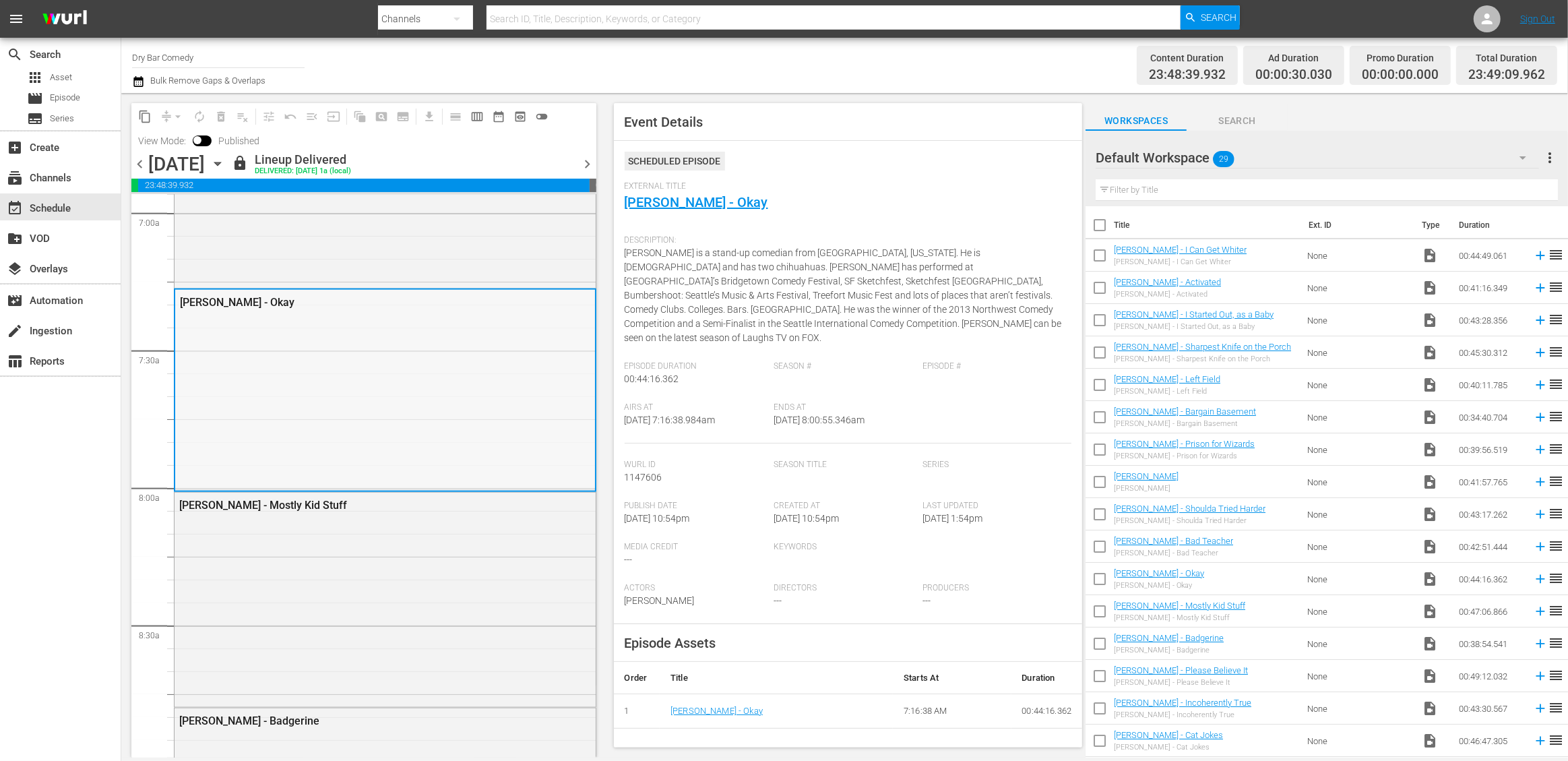
scroll to position [1928, 0]
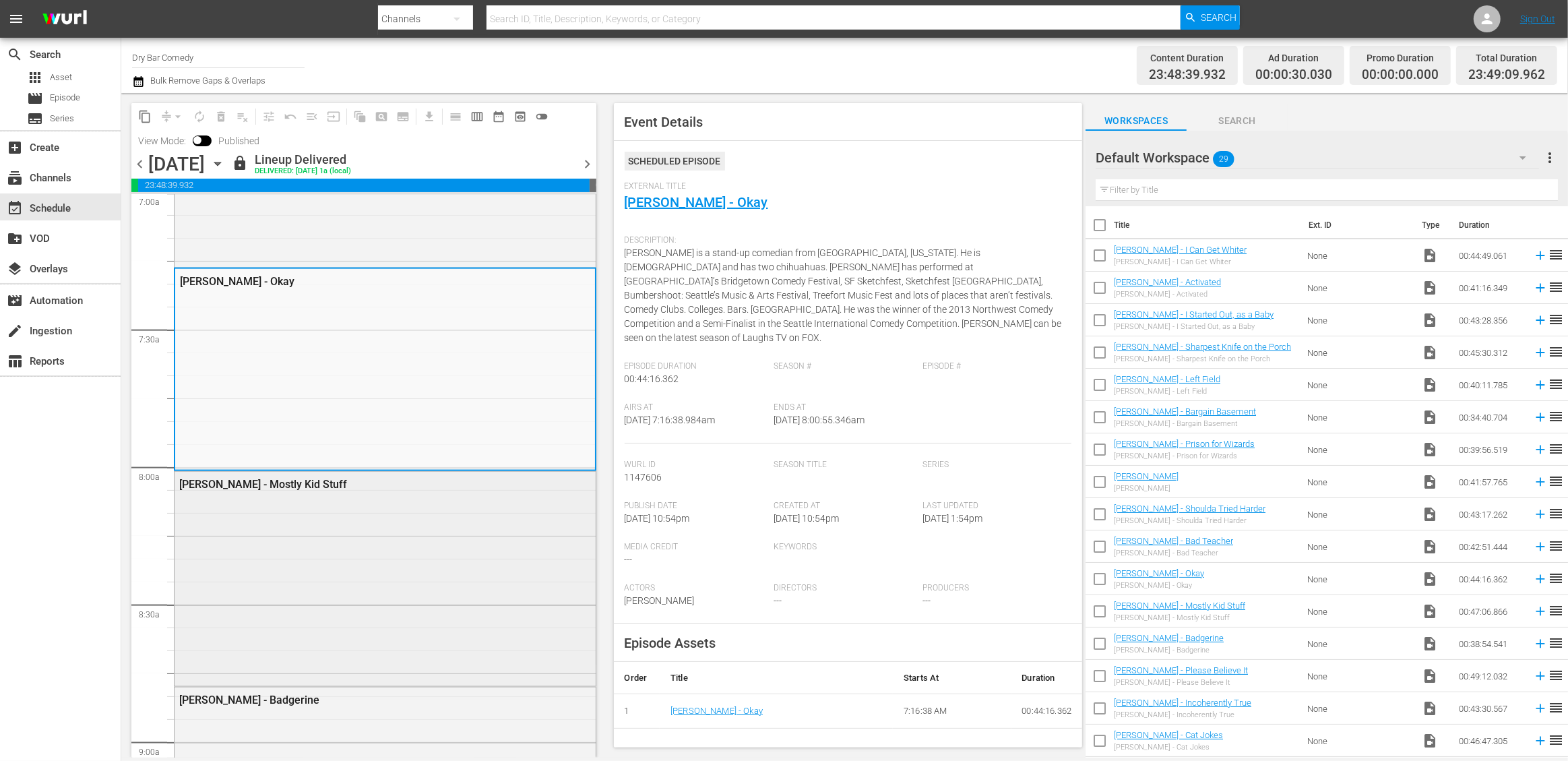
click at [402, 535] on div "[PERSON_NAME] - Mostly Kid Stuff" at bounding box center [385, 577] width 421 height 212
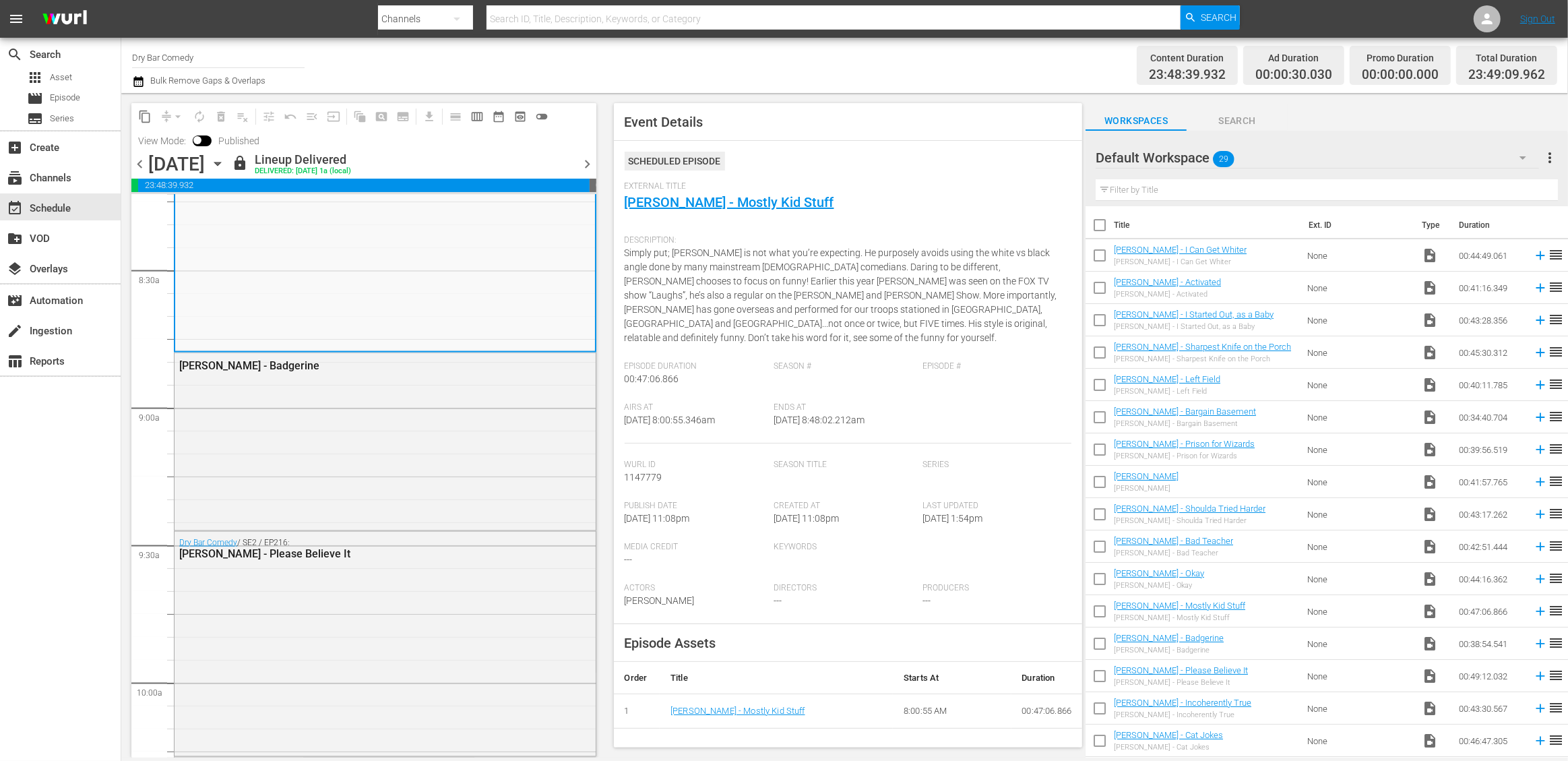
scroll to position [2891, 0]
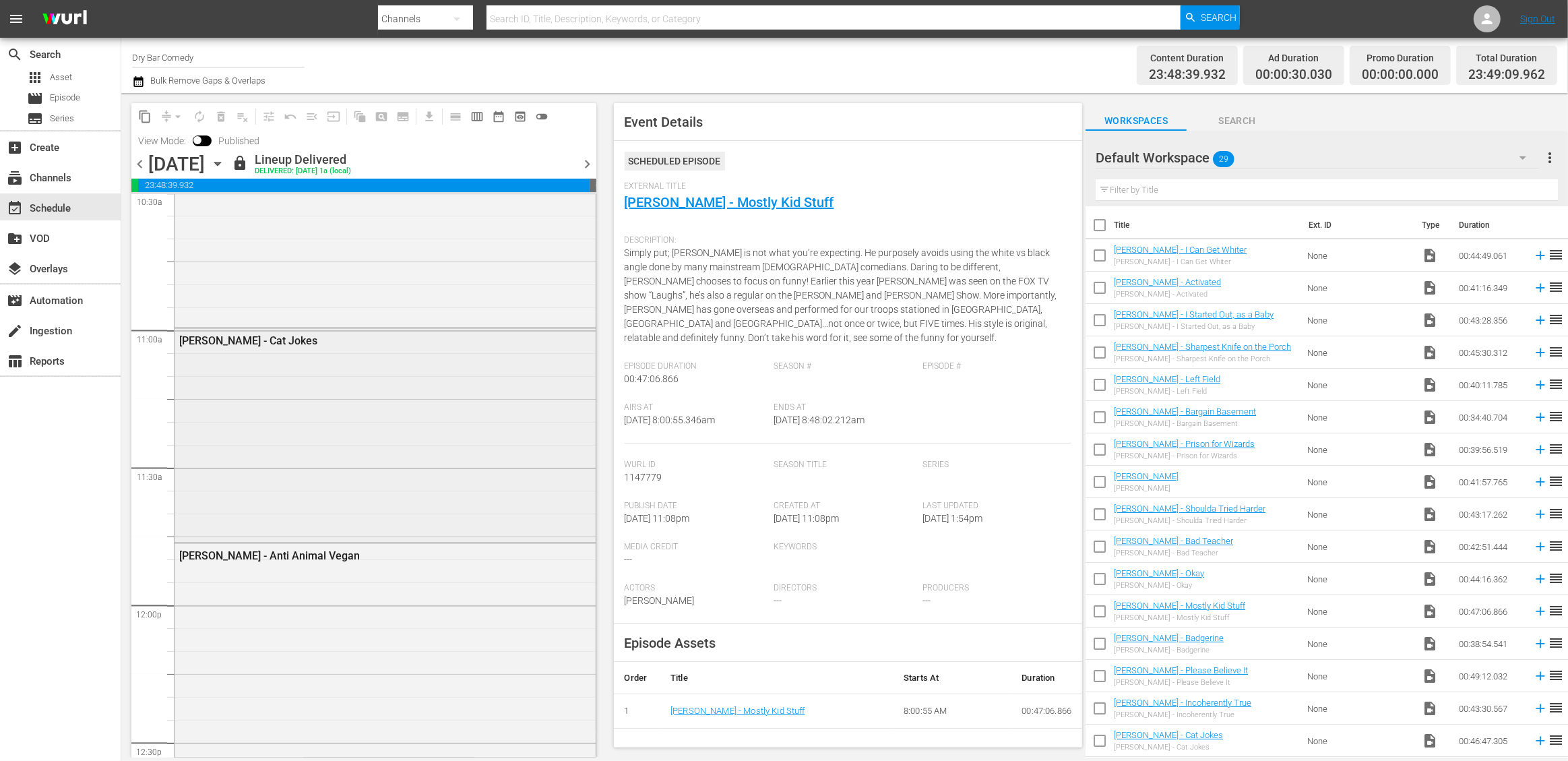
click at [371, 368] on div "[PERSON_NAME] - Cat Jokes" at bounding box center [385, 434] width 421 height 210
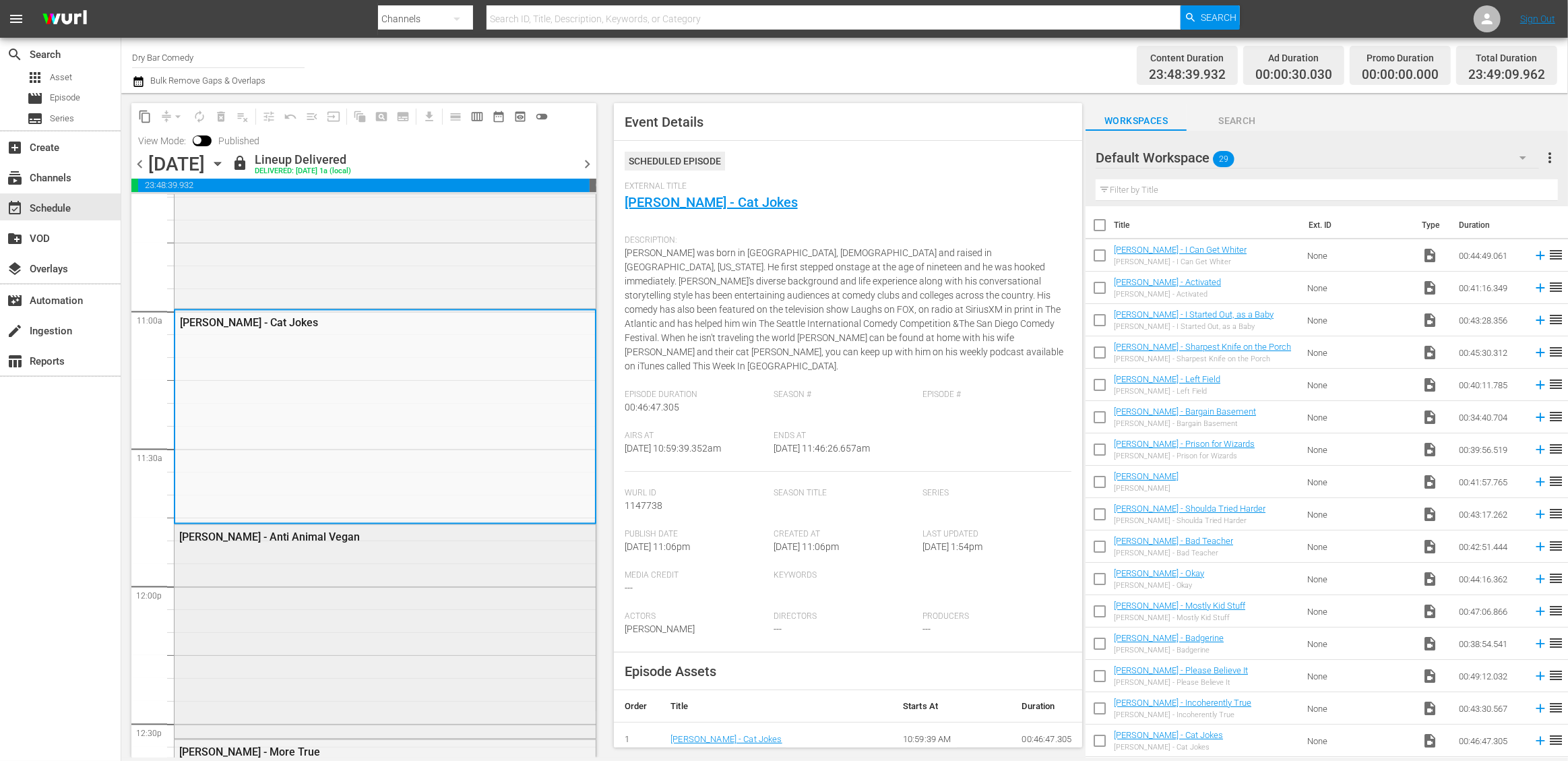
scroll to position [3006, 0]
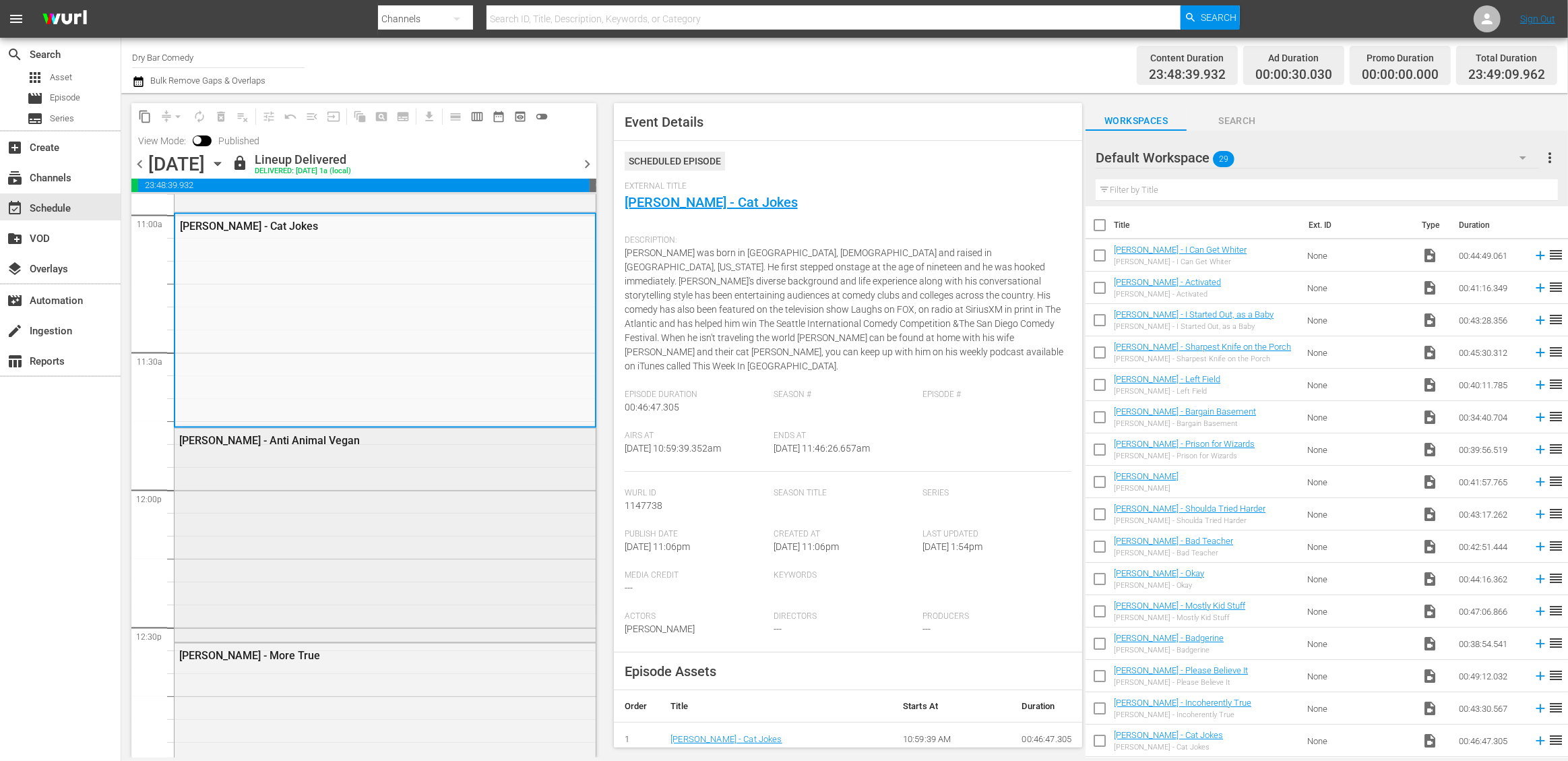
click at [398, 499] on div "[PERSON_NAME] - Anti Animal Vegan" at bounding box center [385, 534] width 421 height 211
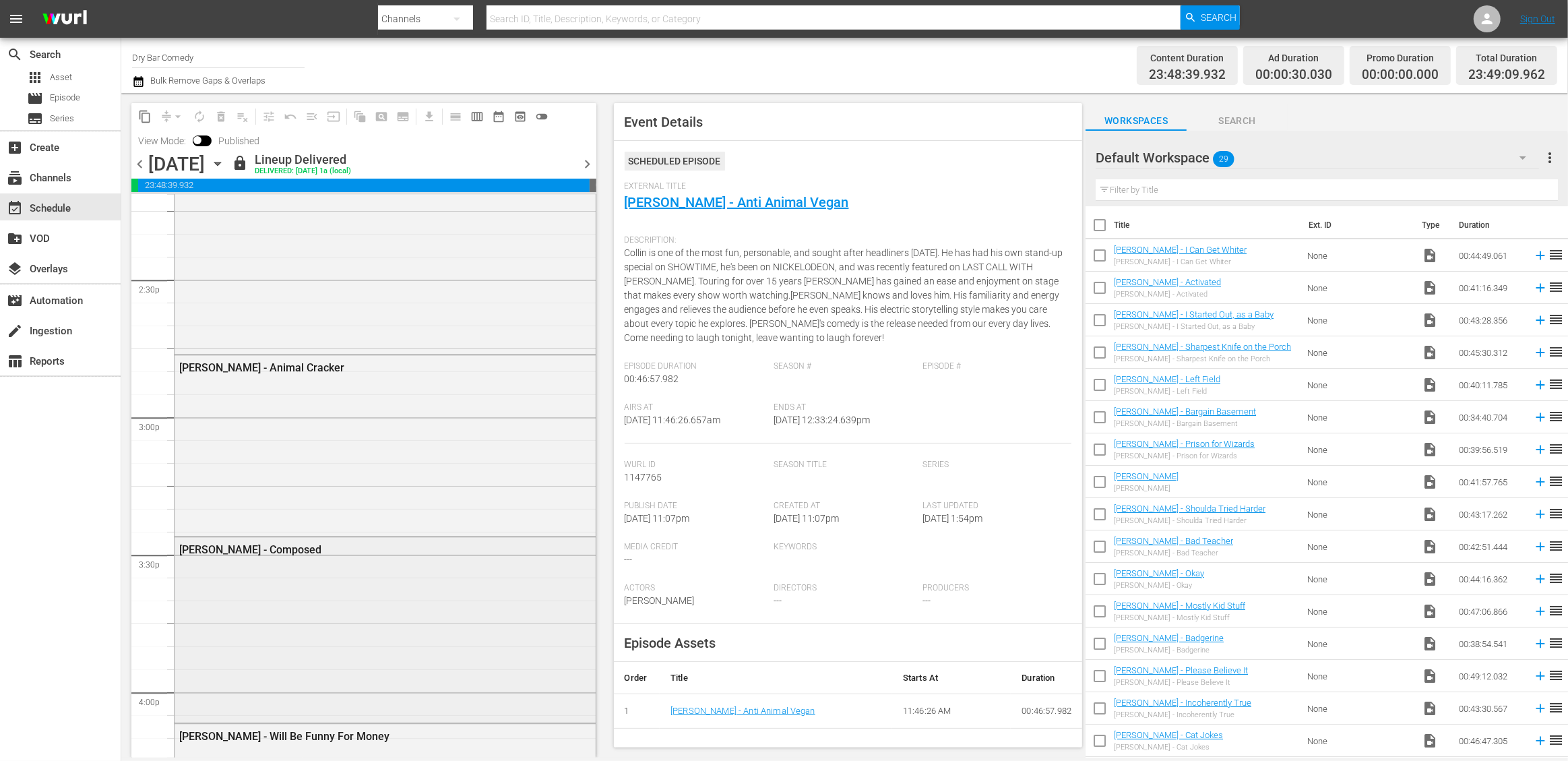
scroll to position [3927, 0]
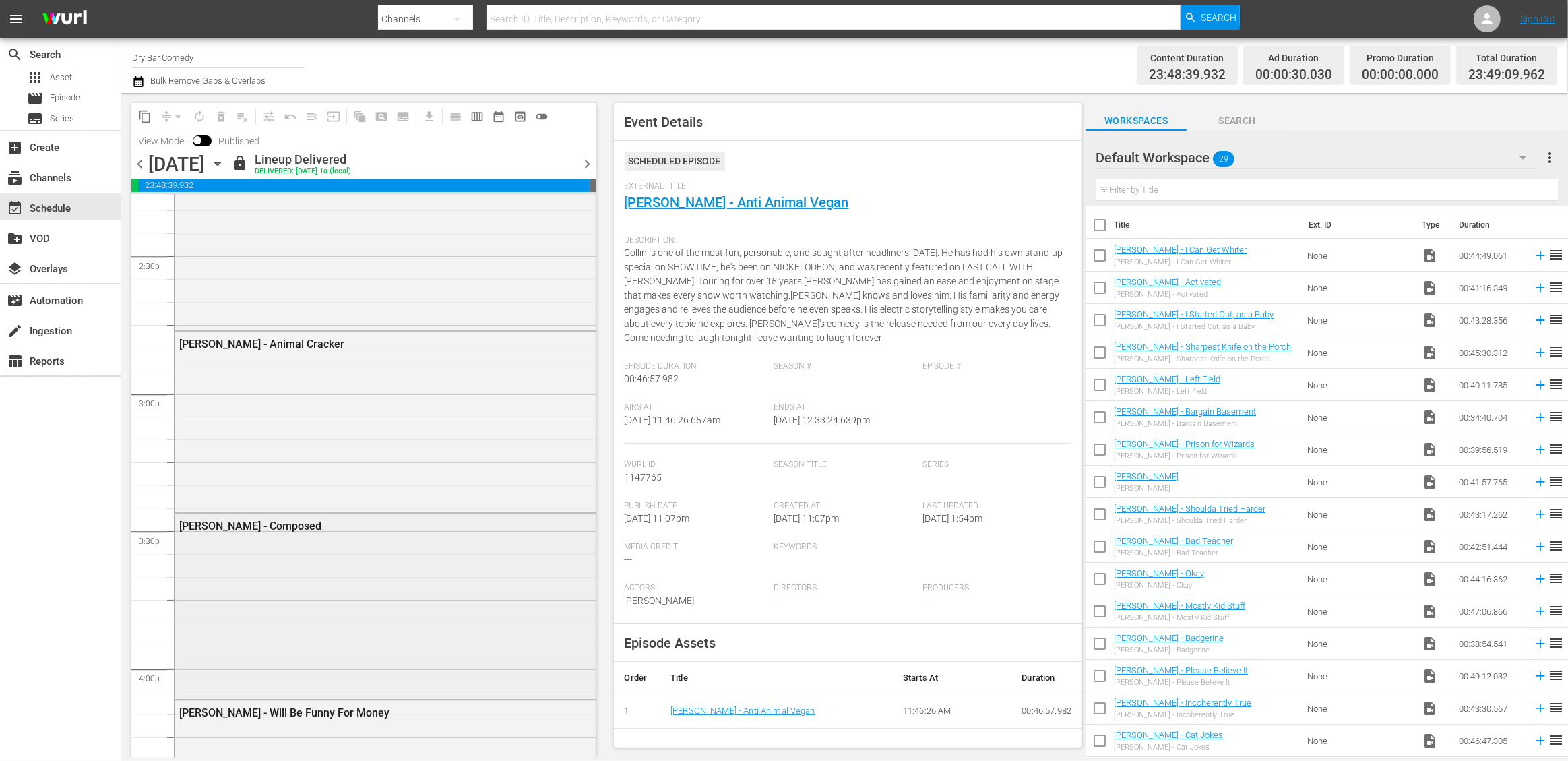
click at [344, 542] on div "[PERSON_NAME] - Composed" at bounding box center [385, 605] width 421 height 183
